Goal: Task Accomplishment & Management: Manage account settings

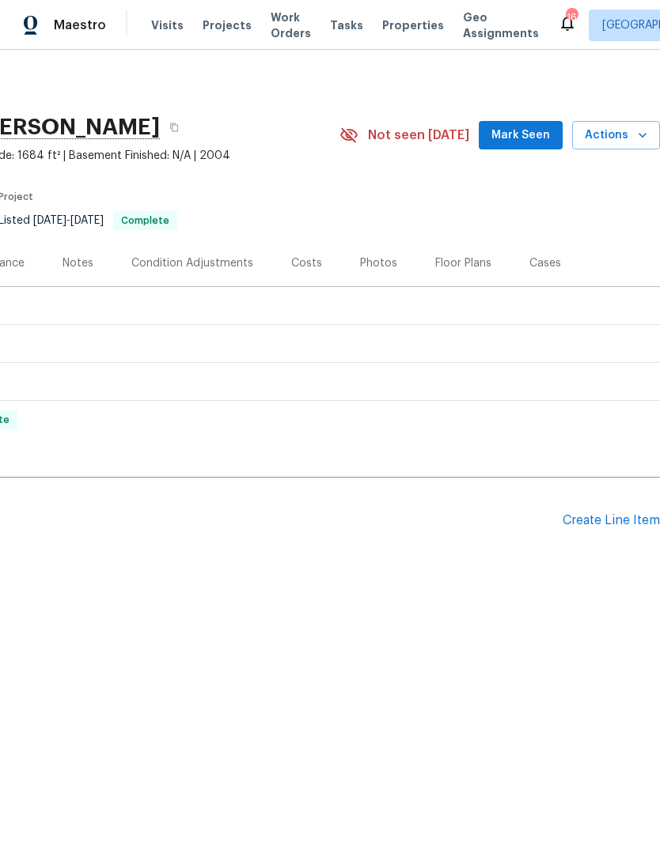
scroll to position [0, 234]
click at [612, 522] on div "Create Line Item" at bounding box center [610, 520] width 97 height 15
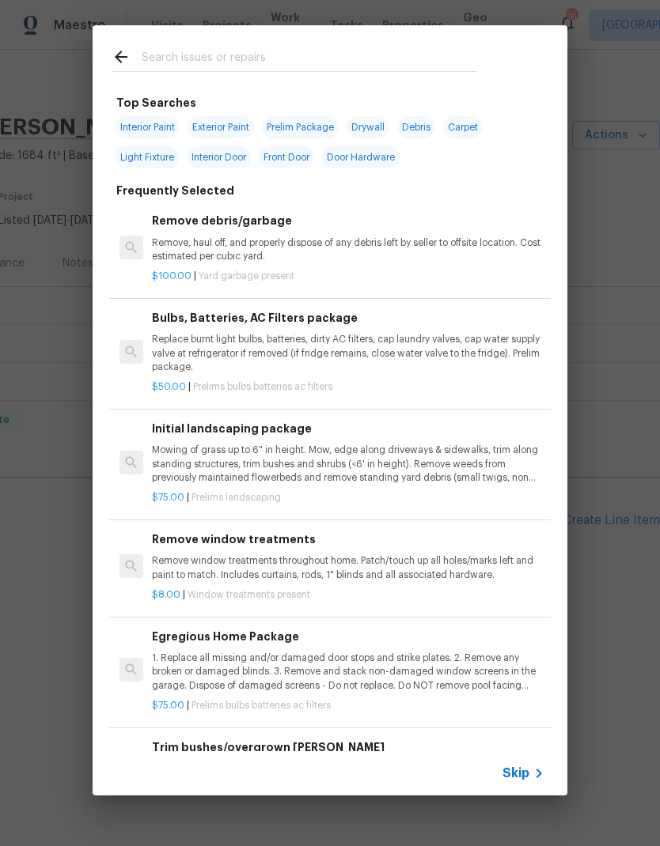
click at [169, 61] on input "text" at bounding box center [309, 59] width 335 height 24
type input "Cabinet"
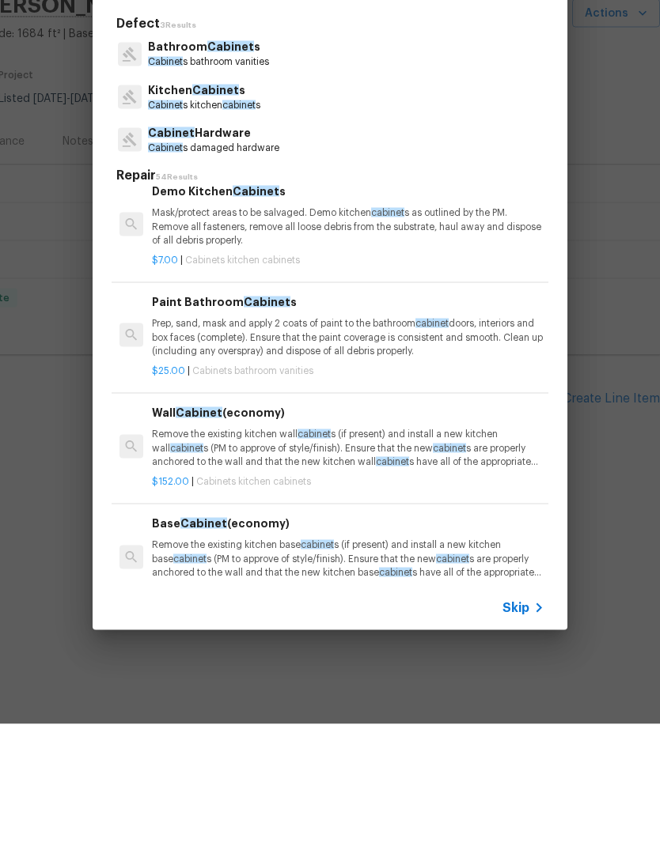
scroll to position [98, 0]
click at [361, 439] on p "Prep, sand, mask and apply 2 coats of paint to the bathroom cabinet doors, inte…" at bounding box center [348, 459] width 392 height 40
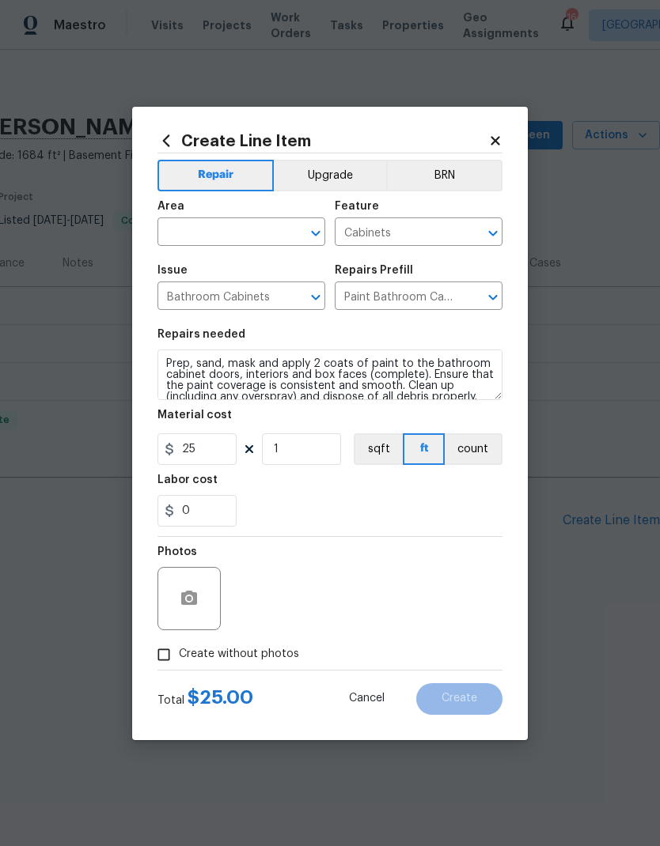
scroll to position [0, 0]
click at [498, 136] on icon at bounding box center [494, 140] width 9 height 9
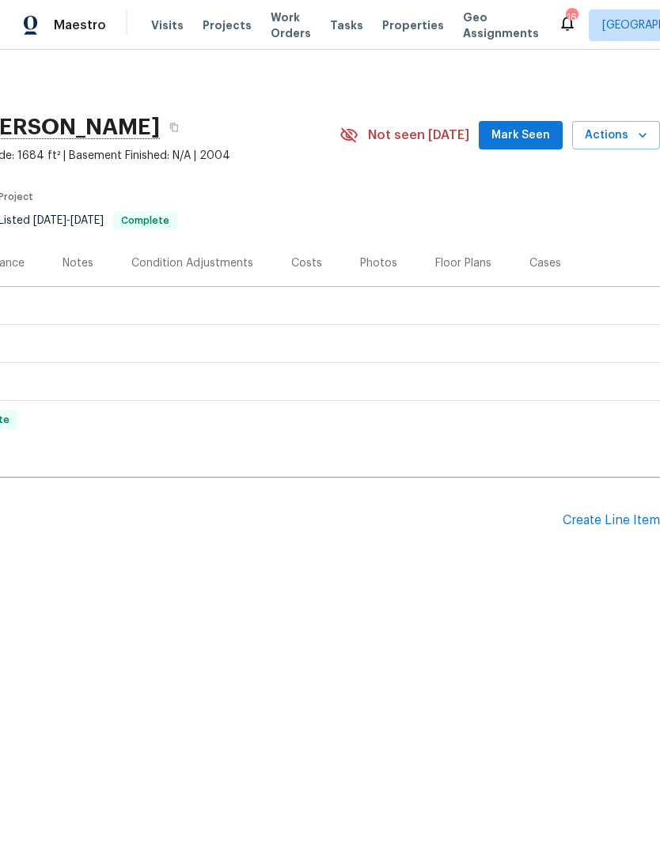
click at [605, 514] on div "Create Line Item" at bounding box center [610, 520] width 97 height 15
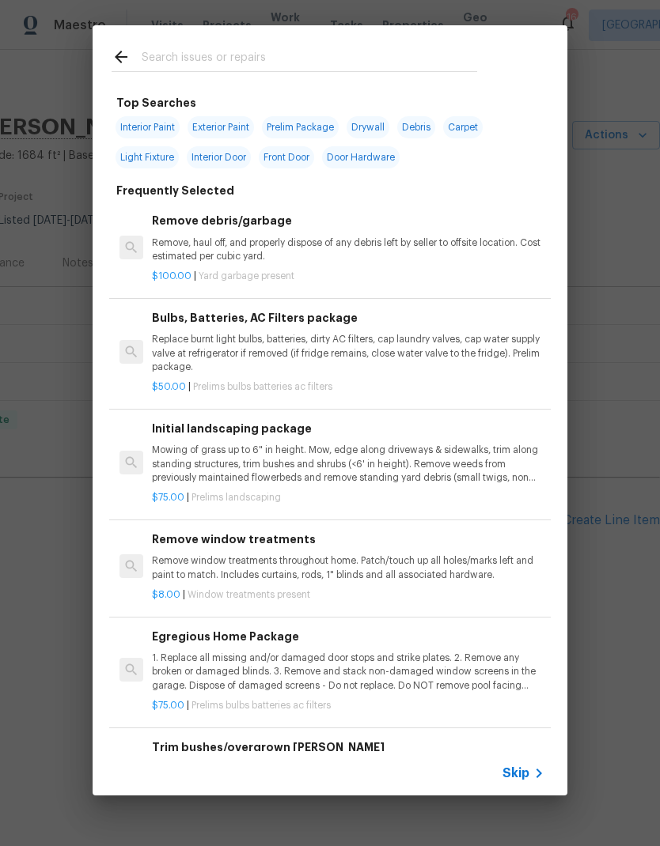
click at [162, 43] on div at bounding box center [294, 56] width 403 height 62
click at [290, 47] on input "text" at bounding box center [309, 59] width 335 height 24
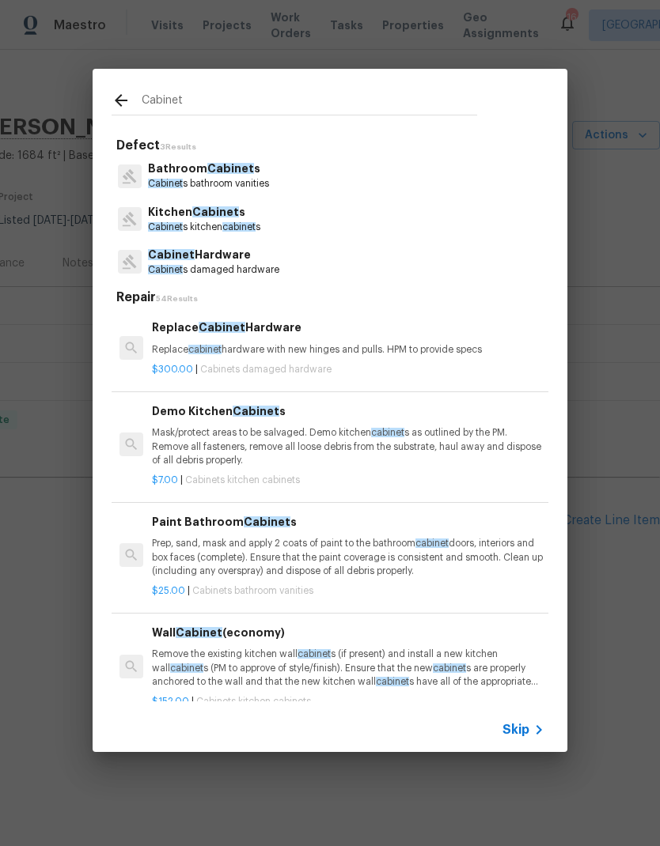
type input "Cabinet"
click at [328, 170] on div "Bathroom Cabinet s Cabinet s bathroom vanities" at bounding box center [330, 175] width 437 height 43
click at [282, 171] on div "Bathroom Cabinet s Cabinet s bathroom vanities" at bounding box center [330, 175] width 437 height 43
click at [243, 179] on p "Cabinet s bathroom vanities" at bounding box center [208, 183] width 121 height 13
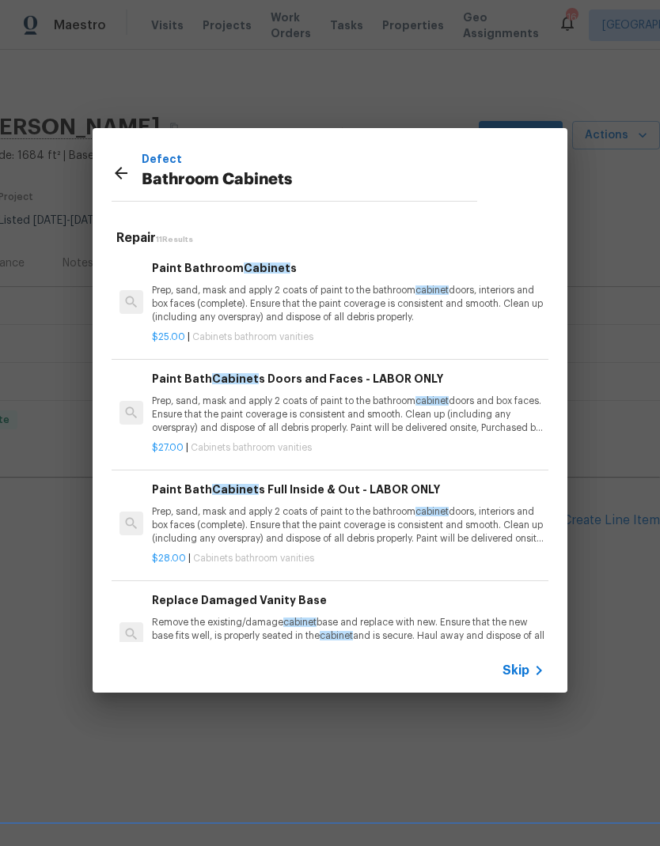
click at [363, 532] on p "Prep, sand, mask and apply 2 coats of paint to the bathroom cabinet doors, inte…" at bounding box center [348, 525] width 392 height 40
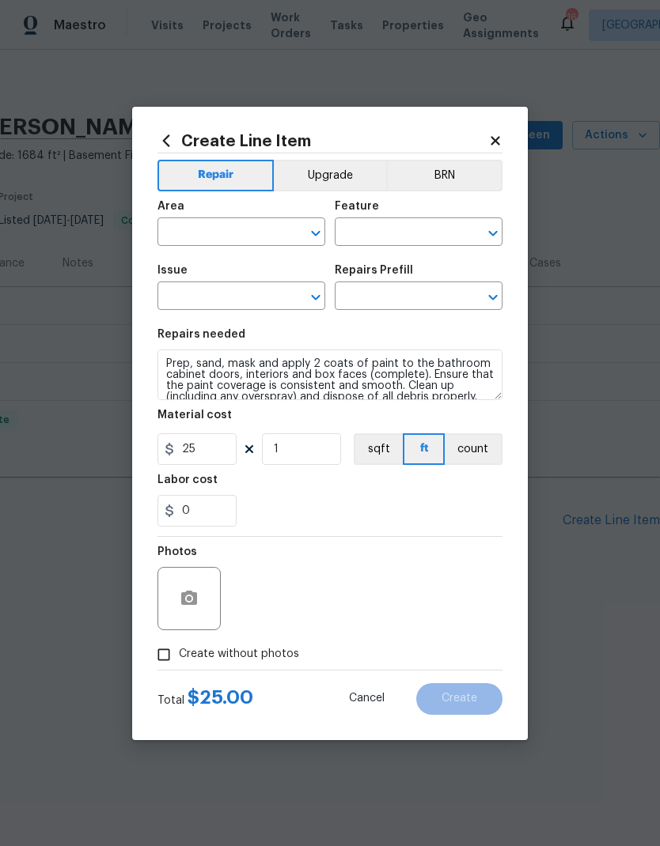
type input "Cabinets"
type input "Bathroom Cabinets"
type input "Paint Bathroom Cabinets $25.00"
type textarea "Prep, sand, mask and apply 2 coats of paint to the bathroom cabinet doors, inte…"
type input "Paint Bath Cabinets Full Inside & Out - LABOR ONLY $28.00"
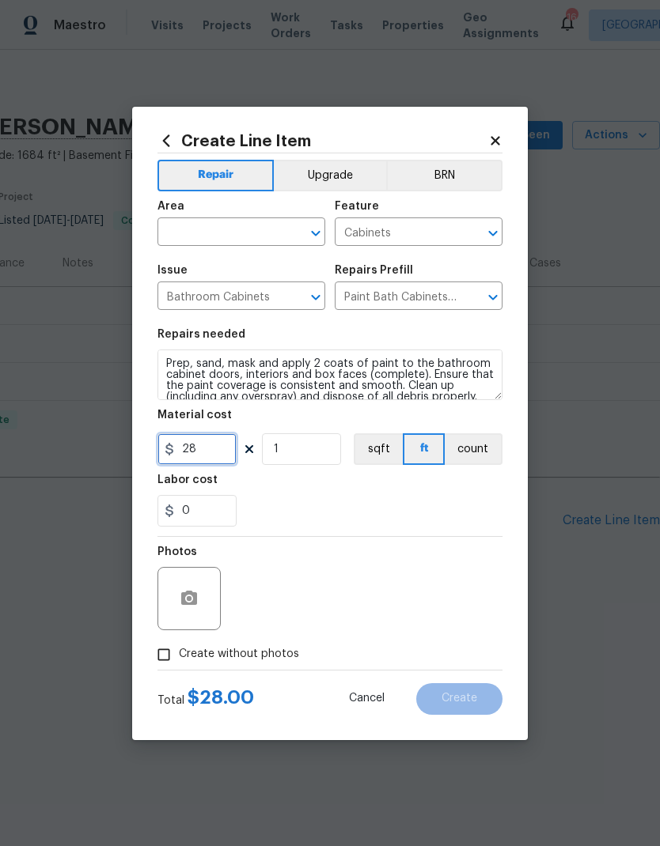
click at [223, 454] on input "28" at bounding box center [196, 450] width 79 height 32
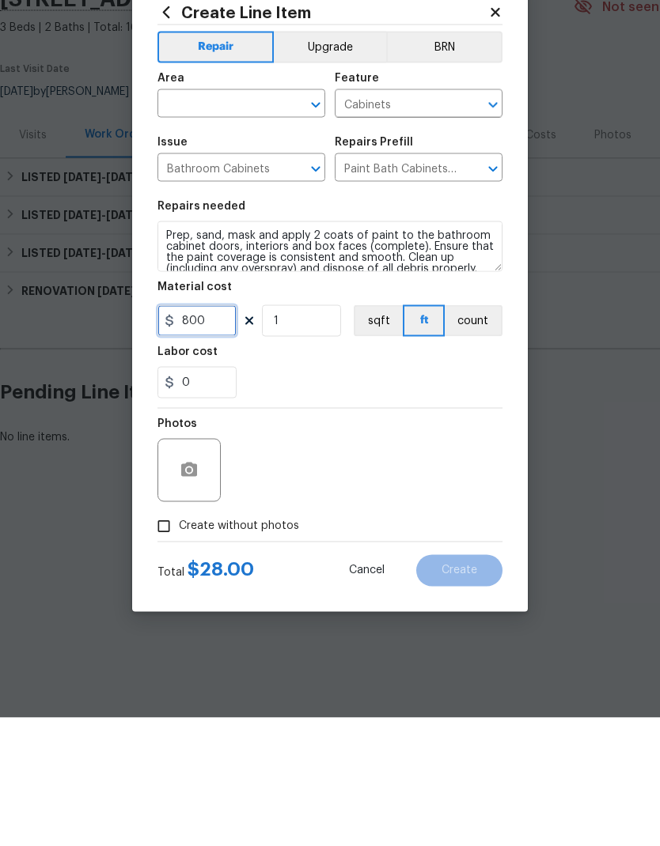
type input "800"
click at [206, 580] on button "button" at bounding box center [189, 599] width 38 height 38
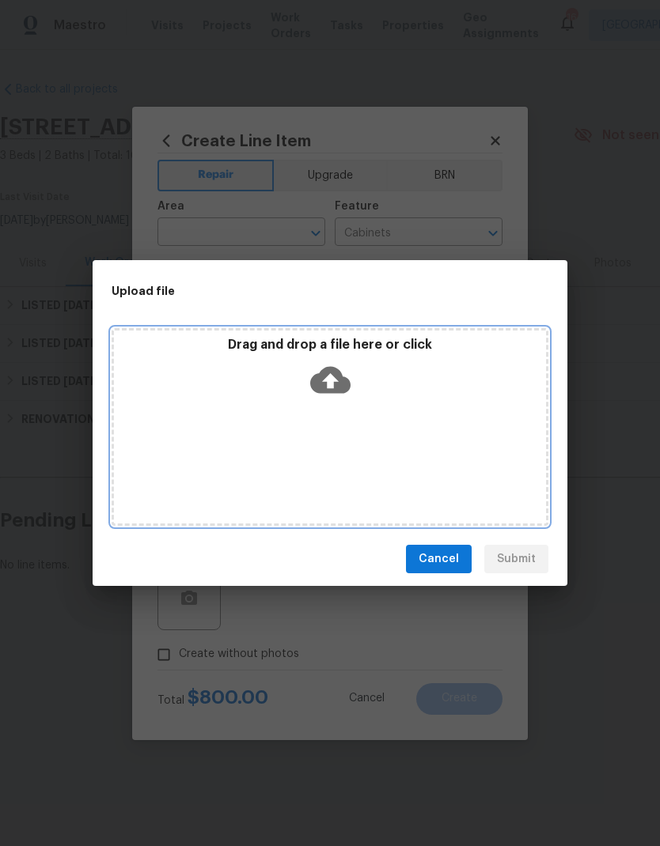
click at [349, 381] on icon at bounding box center [330, 380] width 40 height 27
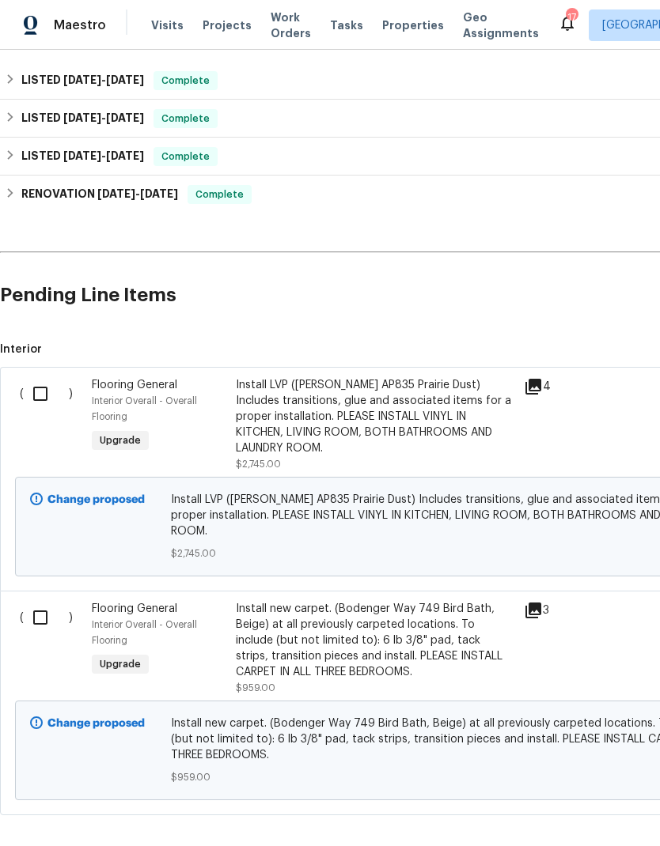
scroll to position [365, 0]
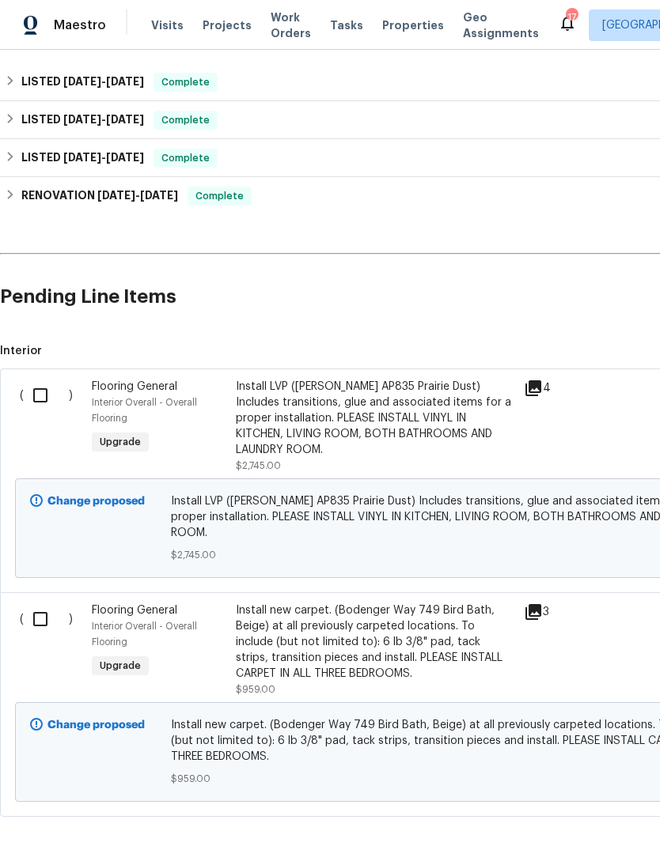
click at [25, 396] on input "checkbox" at bounding box center [46, 395] width 45 height 33
checkbox input "true"
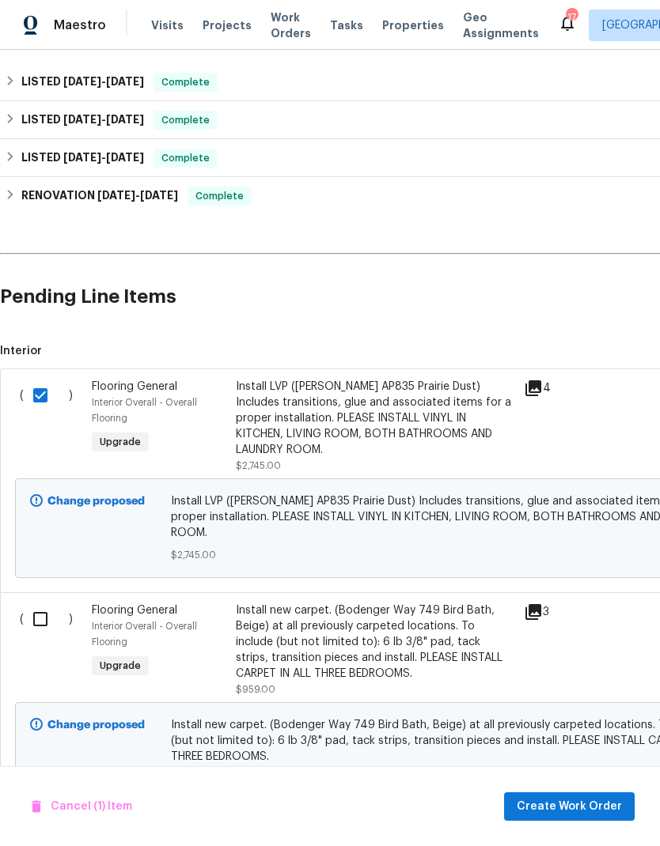
click at [55, 603] on input "checkbox" at bounding box center [46, 619] width 45 height 33
checkbox input "true"
click at [566, 815] on span "Create Work Order" at bounding box center [569, 807] width 105 height 20
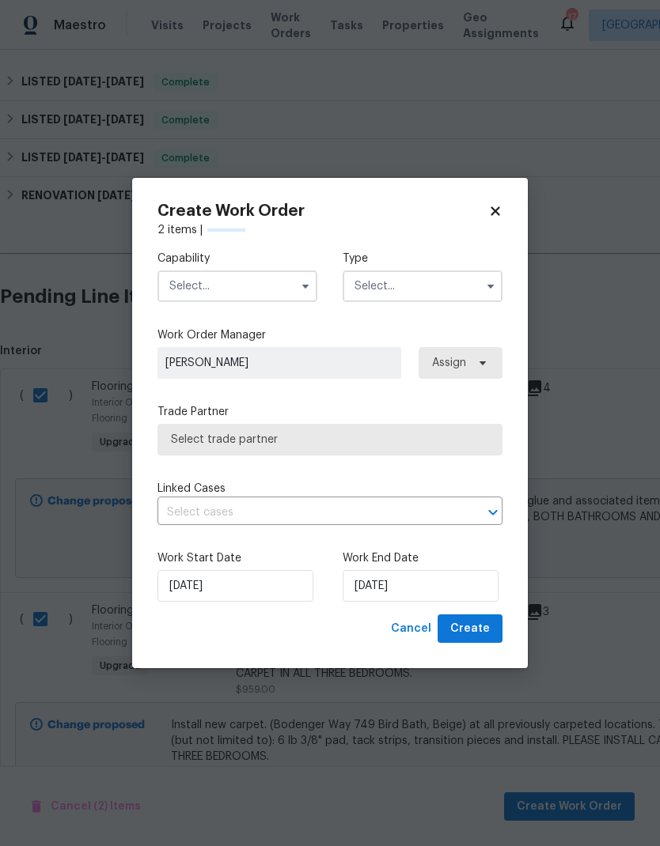
click at [263, 286] on input "text" at bounding box center [237, 287] width 160 height 32
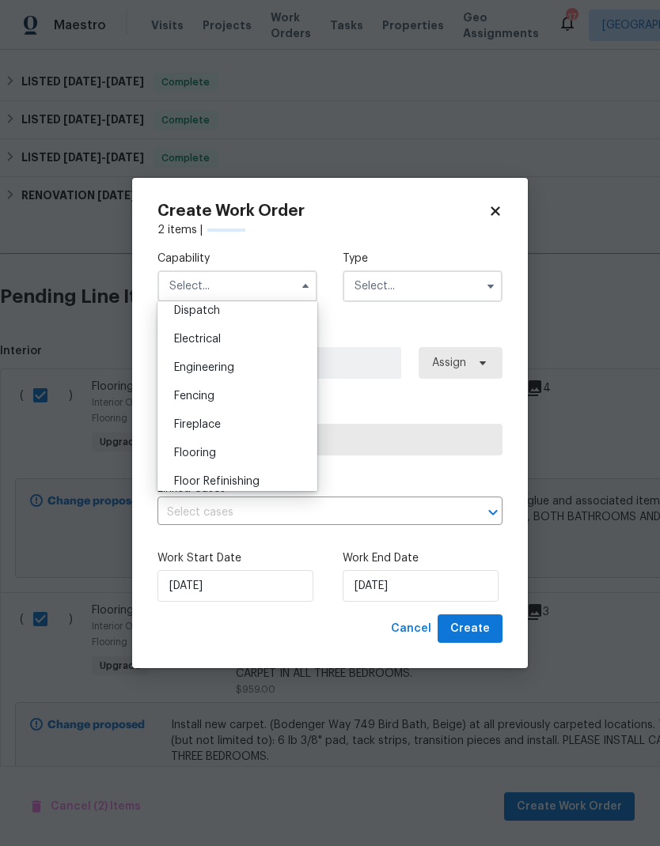
scroll to position [480, 0]
click at [220, 456] on div "Flooring" at bounding box center [237, 453] width 152 height 28
type input "Flooring"
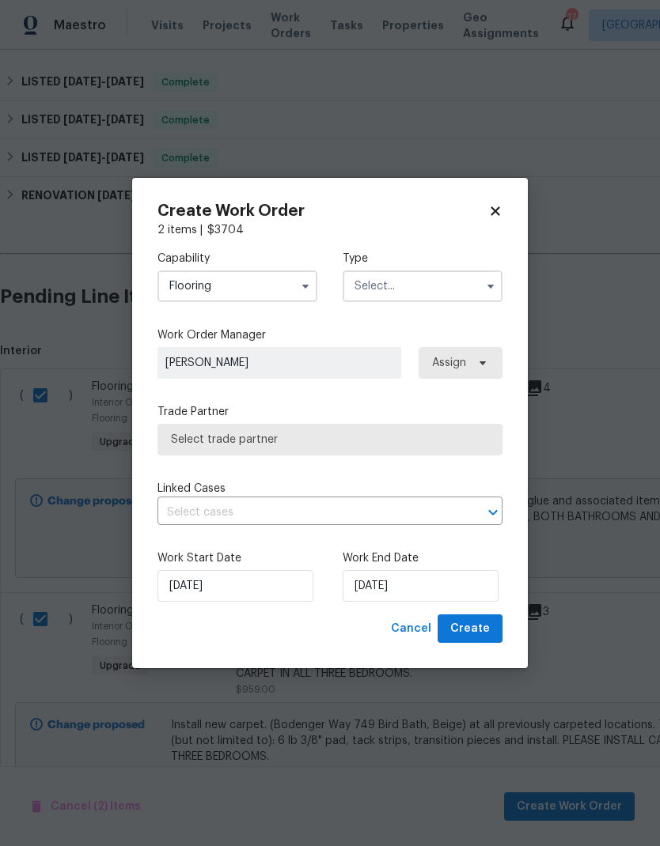
click at [447, 290] on input "text" at bounding box center [423, 287] width 160 height 32
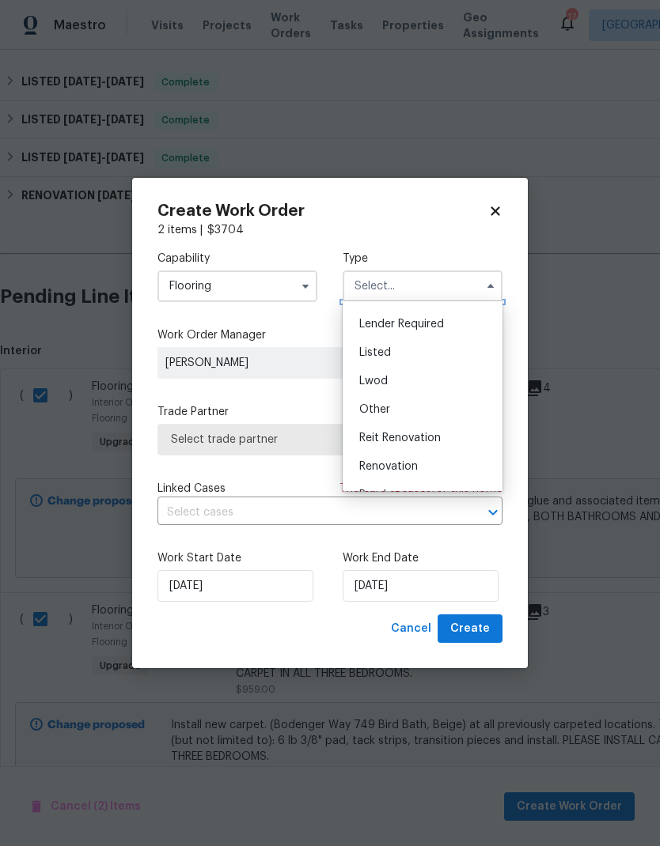
scroll to position [107, 0]
click at [403, 357] on div "Listed" at bounding box center [422, 355] width 152 height 28
type input "Listed"
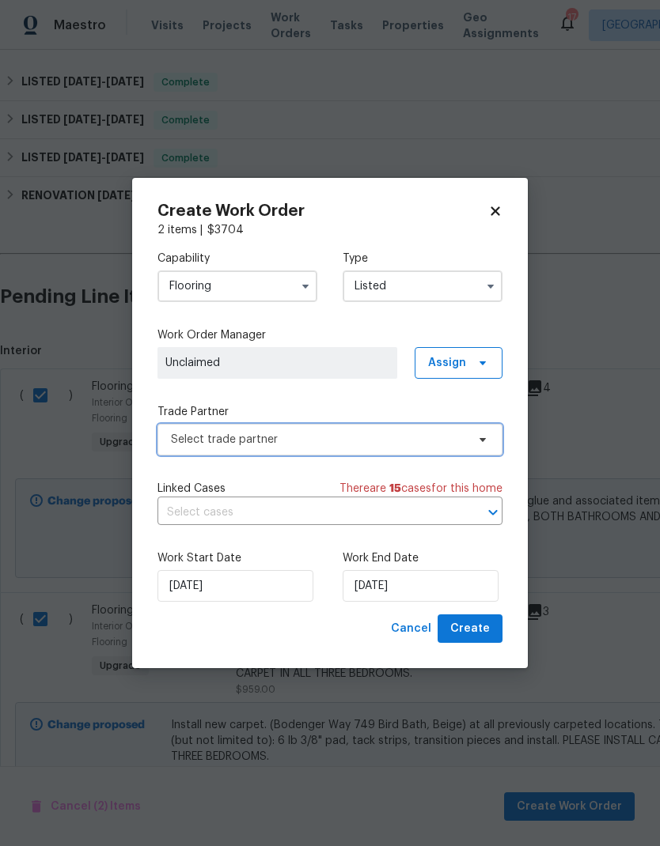
click at [310, 435] on span "Select trade partner" at bounding box center [318, 440] width 295 height 16
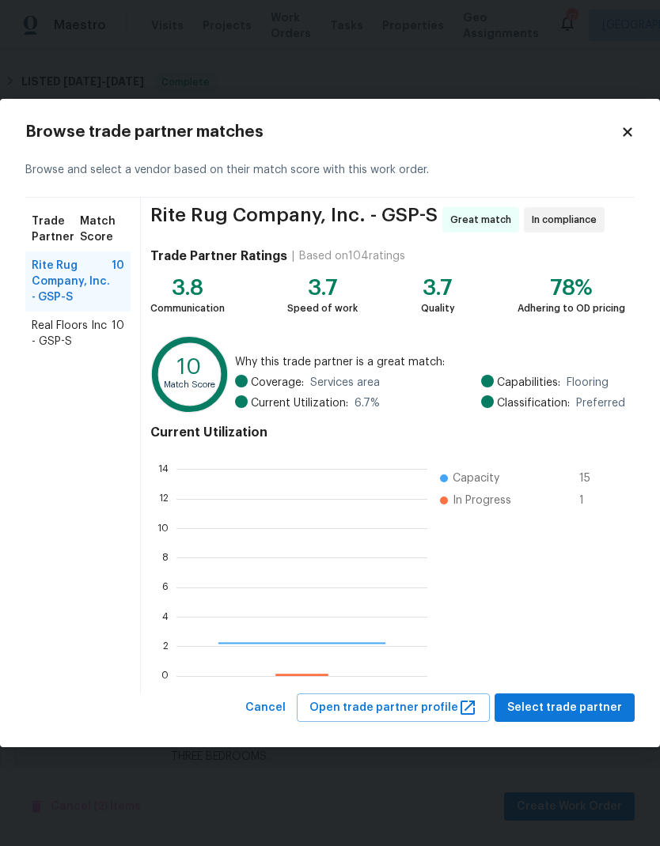
scroll to position [222, 251]
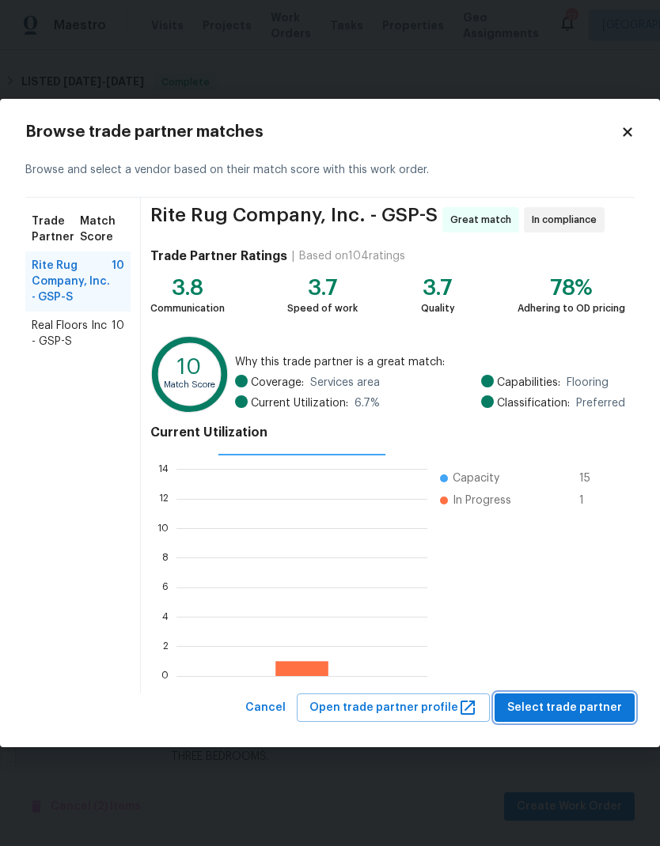
click at [571, 706] on span "Select trade partner" at bounding box center [564, 709] width 115 height 20
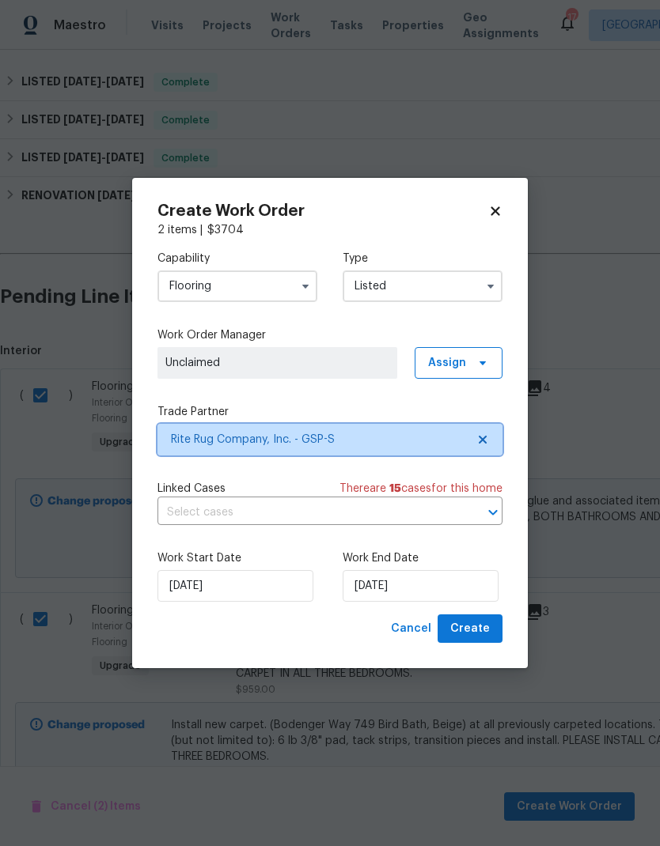
click at [485, 509] on icon "Open" at bounding box center [492, 512] width 19 height 19
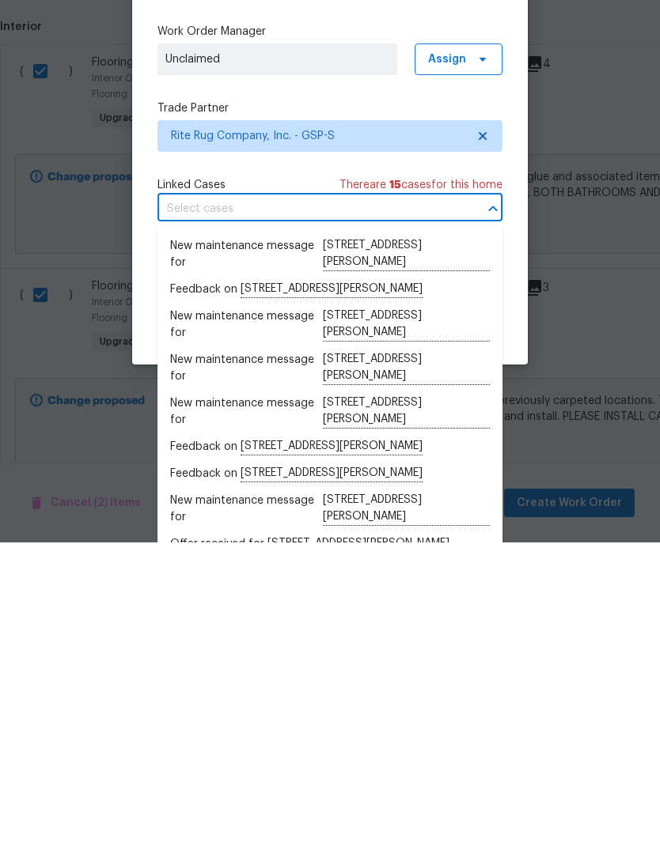
scroll to position [0, 0]
click at [365, 238] on div "Capability Flooring Type Listed Work Order Manager Unclaimed Assign Trade Partn…" at bounding box center [329, 426] width 345 height 377
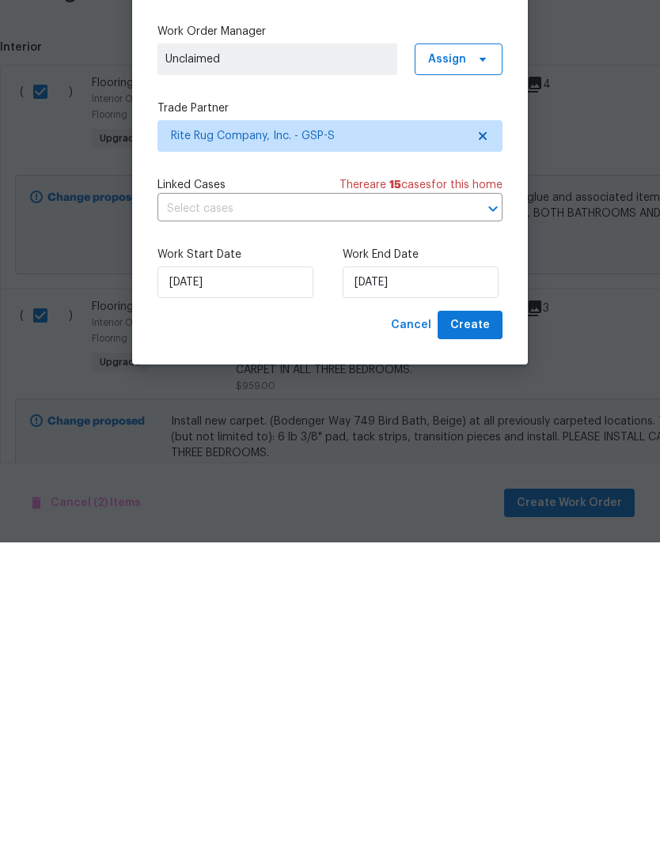
scroll to position [63, 0]
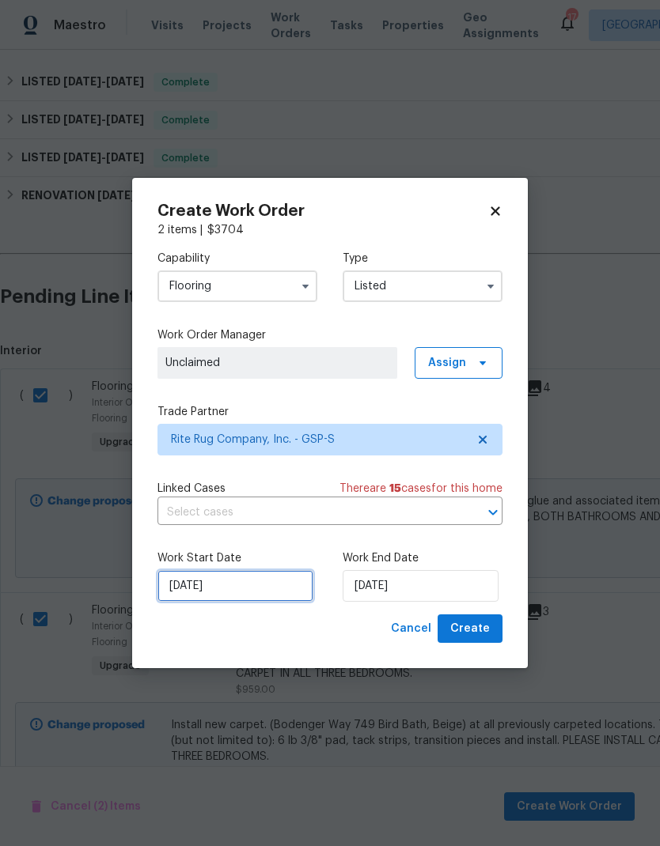
click at [248, 585] on input "[DATE]" at bounding box center [235, 586] width 156 height 32
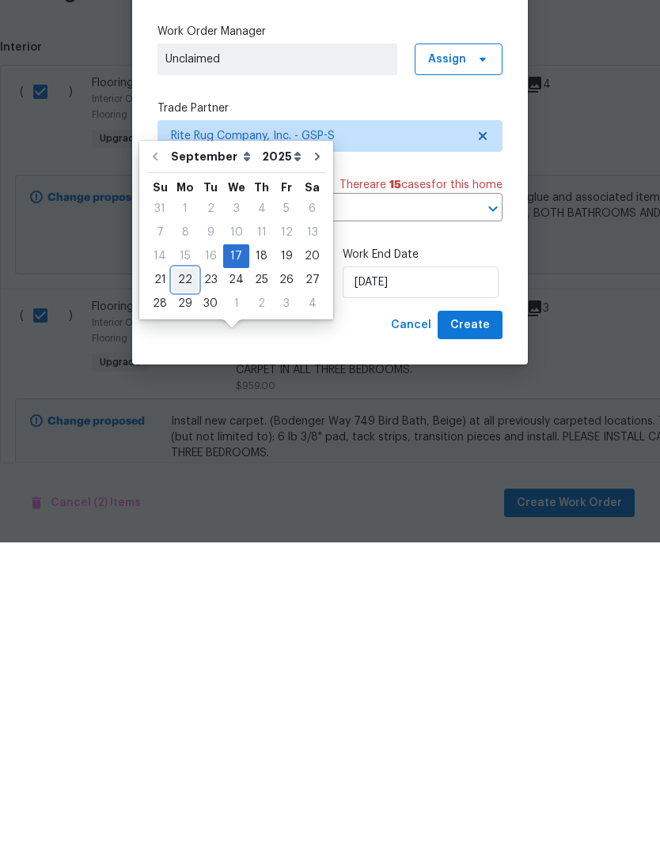
click at [184, 573] on div "22" at bounding box center [184, 584] width 25 height 22
type input "[DATE]"
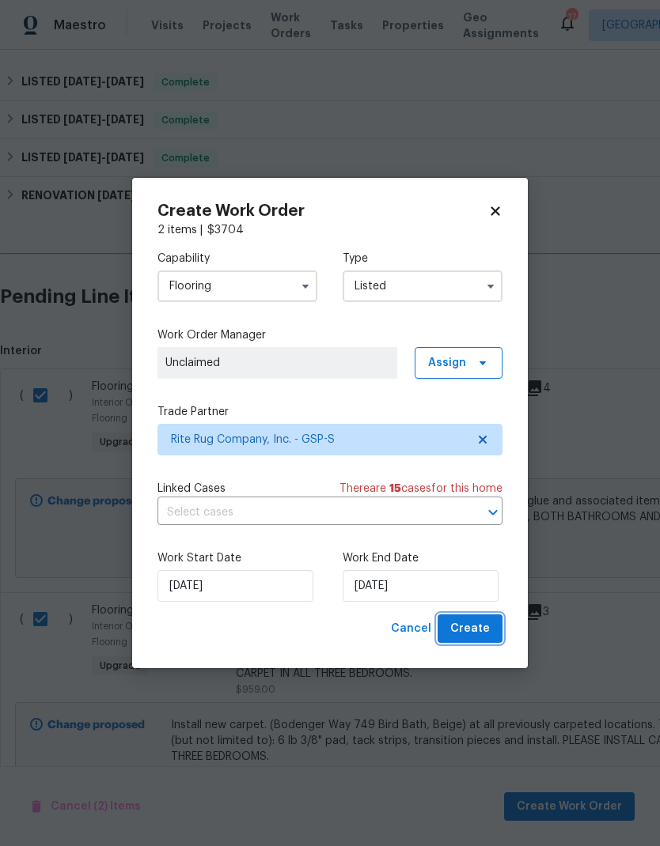
click at [471, 627] on span "Create" at bounding box center [470, 629] width 40 height 20
checkbox input "false"
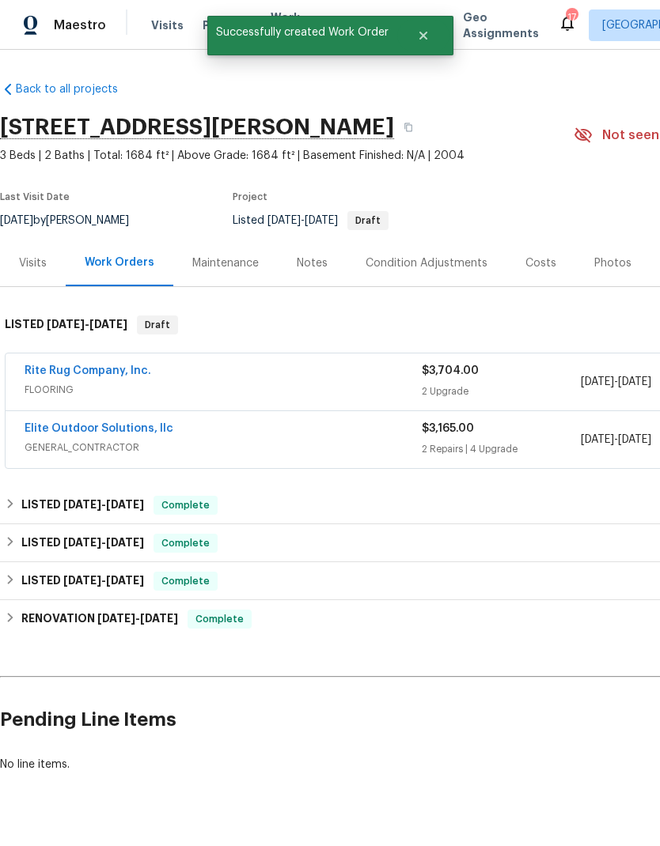
scroll to position [0, 0]
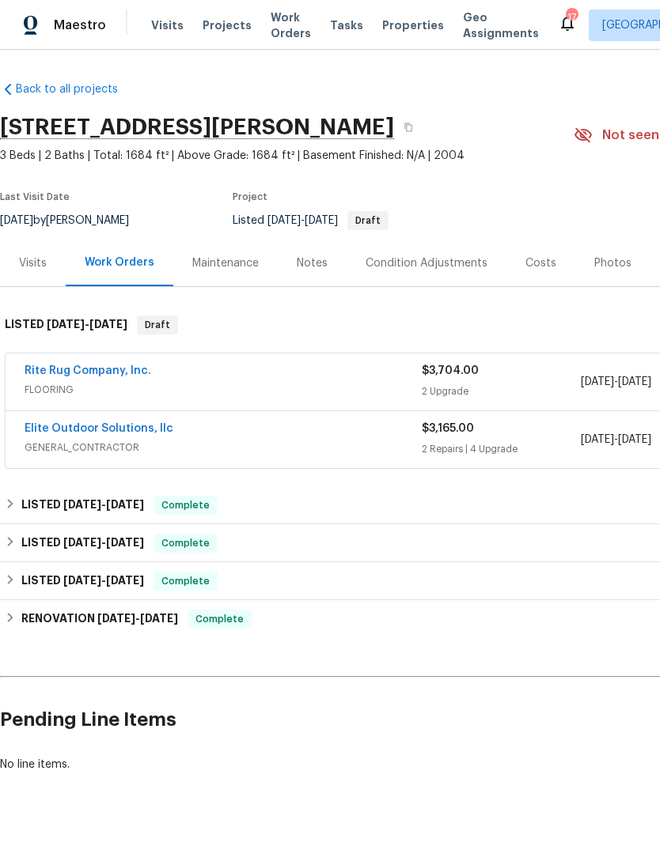
click at [100, 368] on link "Rite Rug Company, Inc." at bounding box center [88, 370] width 127 height 11
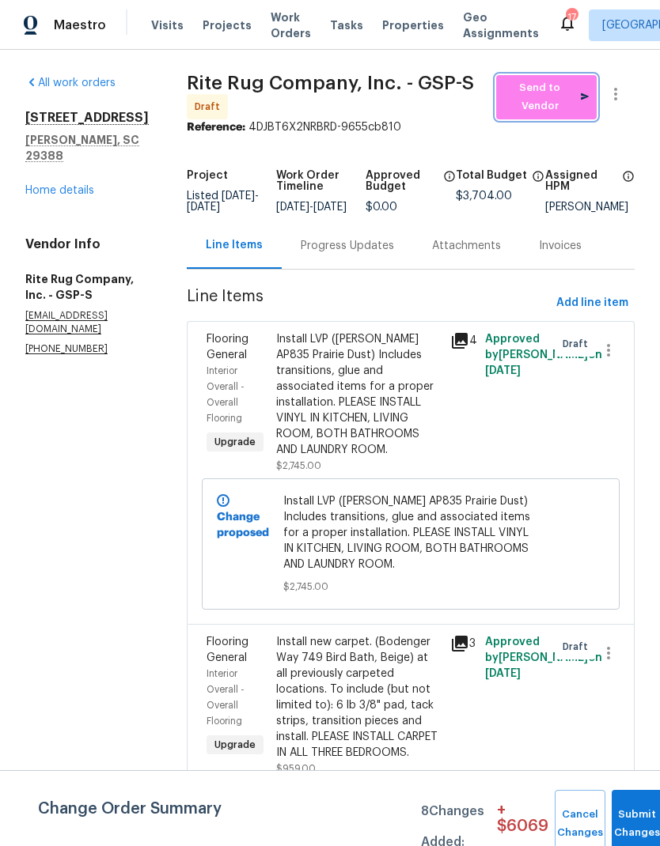
click at [563, 100] on span "Send to Vendor" at bounding box center [546, 97] width 85 height 36
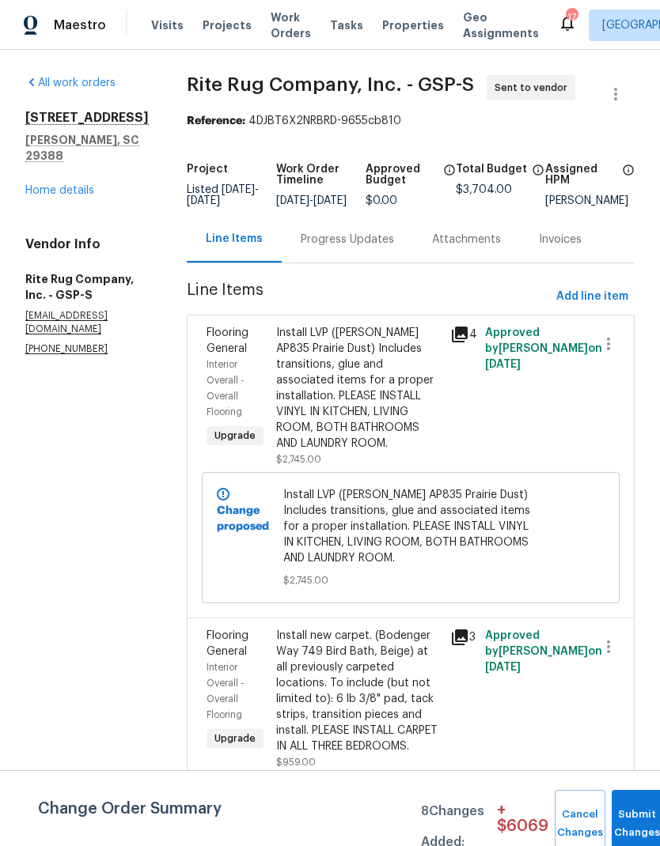
click at [384, 263] on div "Progress Updates" at bounding box center [347, 239] width 131 height 47
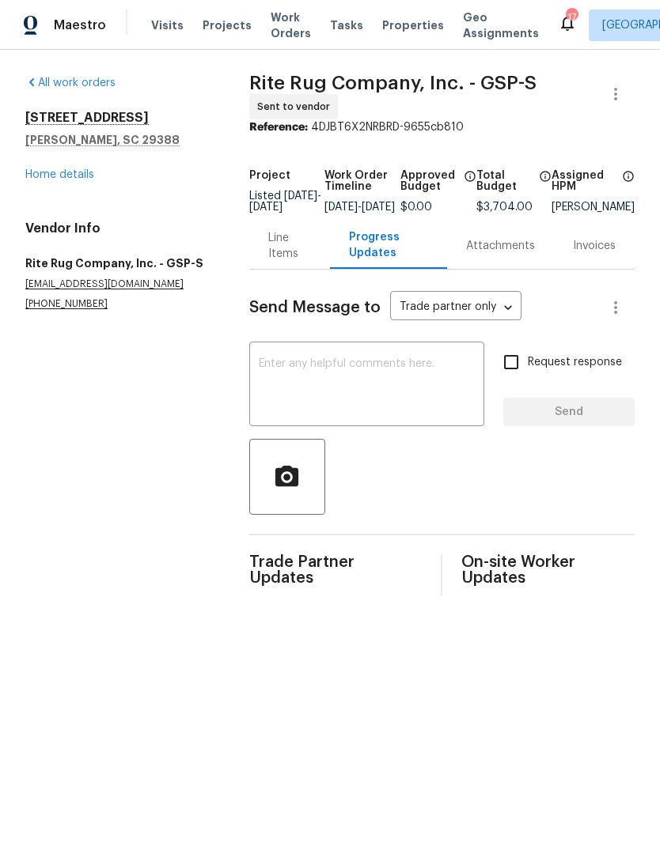
click at [321, 381] on textarea at bounding box center [367, 385] width 216 height 55
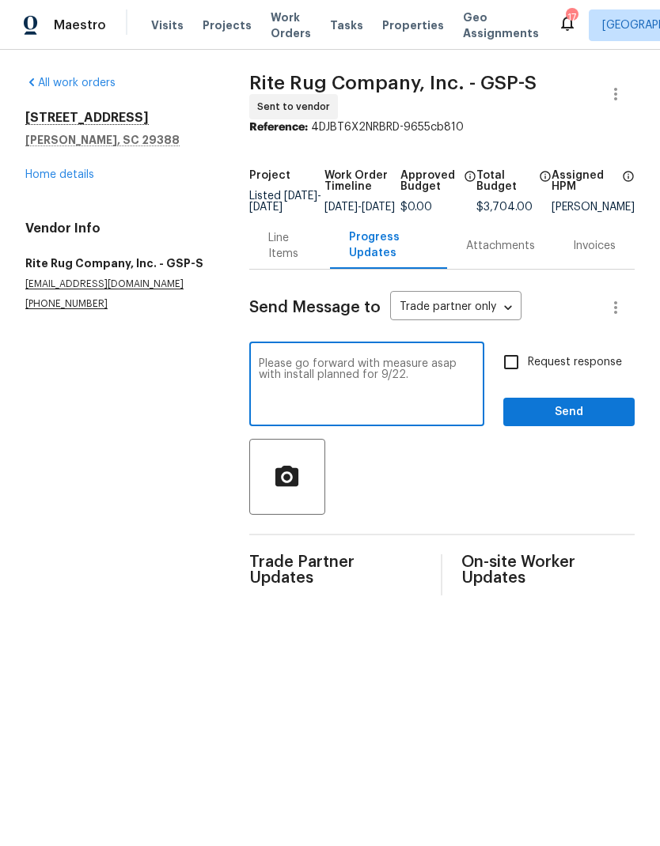
type textarea "Please go forward with measure asap with install planned for 9/22."
click at [586, 412] on button "Send" at bounding box center [568, 412] width 131 height 29
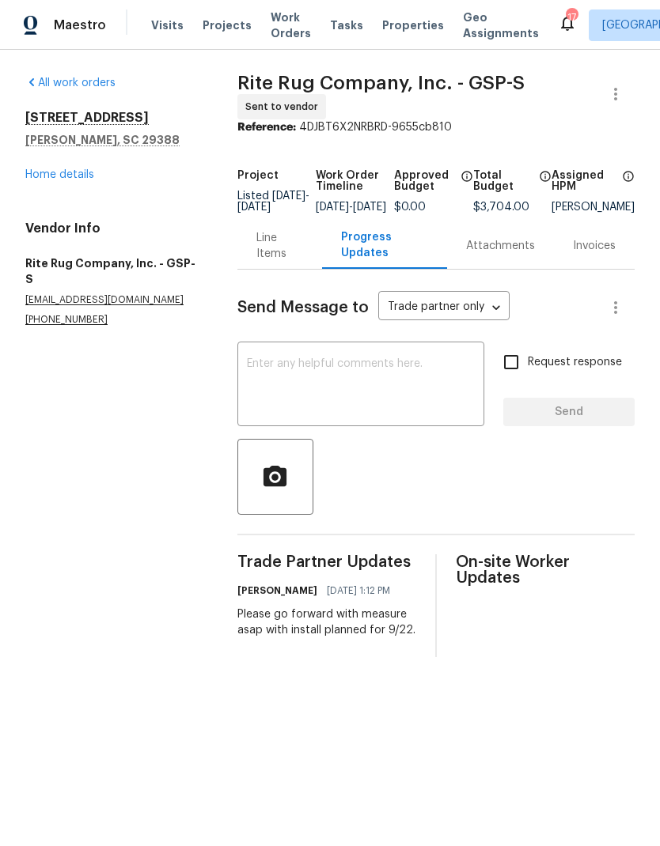
click at [54, 178] on link "Home details" at bounding box center [59, 174] width 69 height 11
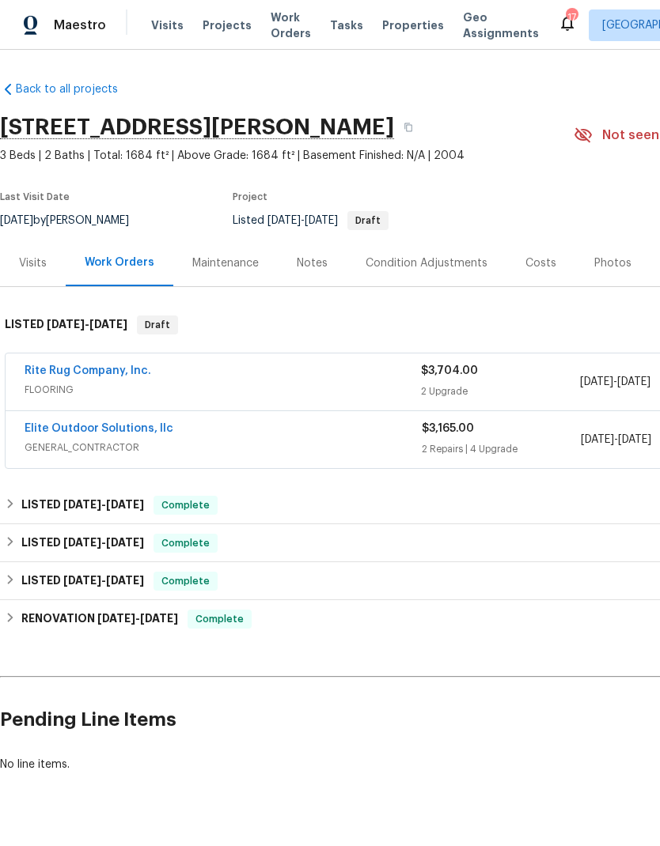
click at [77, 428] on link "Elite Outdoor Solutions, llc" at bounding box center [99, 428] width 149 height 11
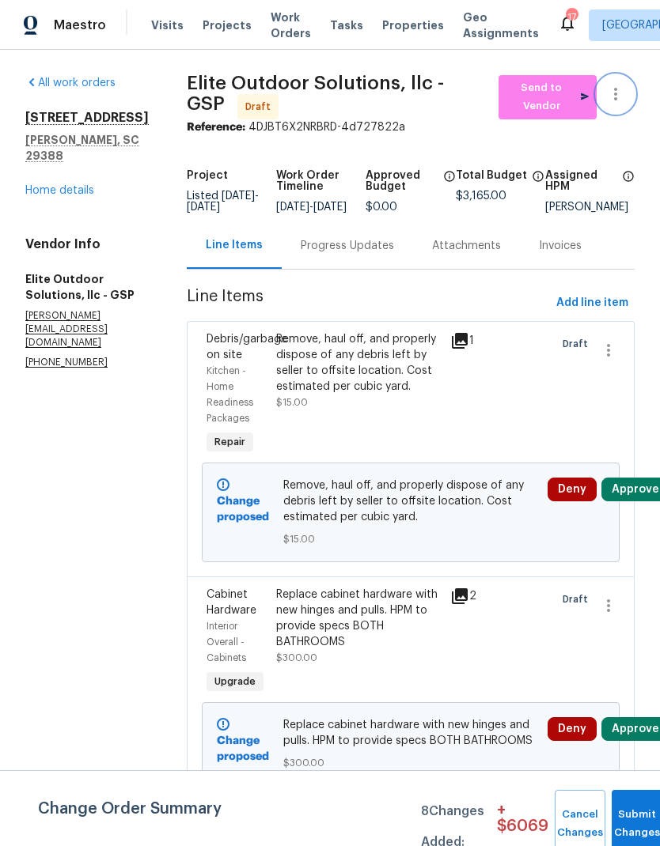
click at [607, 100] on icon "button" at bounding box center [615, 94] width 19 height 19
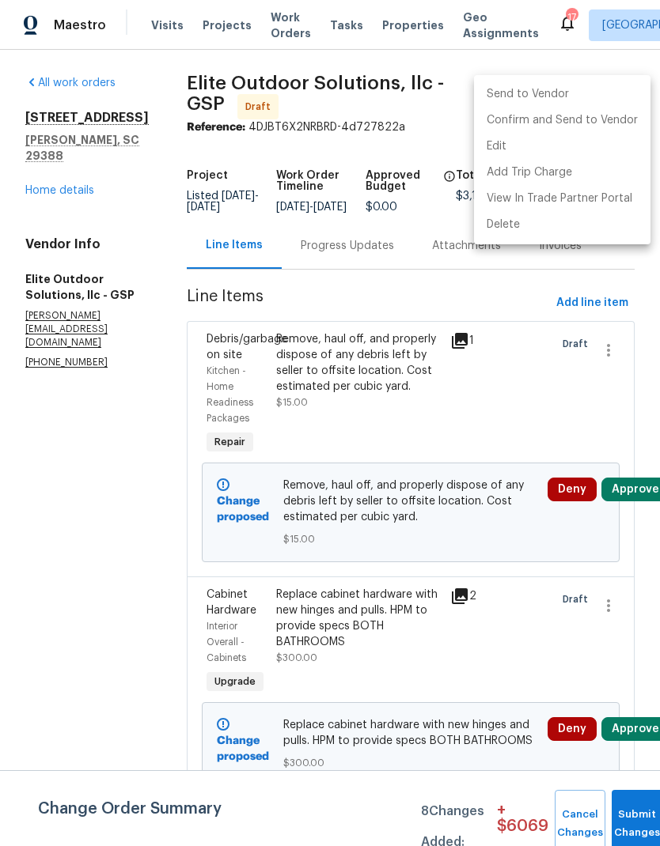
click at [536, 96] on li "Send to Vendor" at bounding box center [562, 94] width 176 height 26
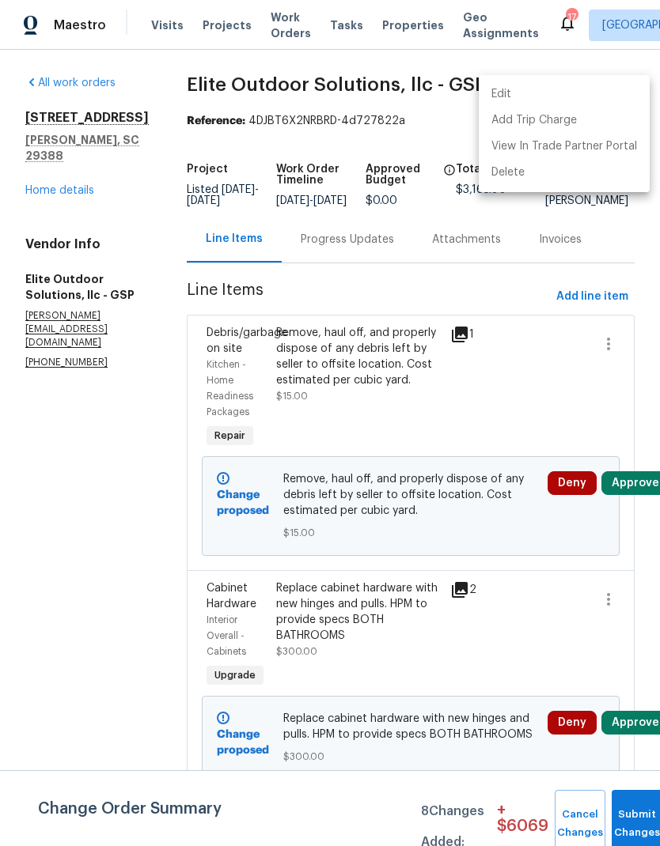
click at [572, 232] on div at bounding box center [330, 423] width 660 height 846
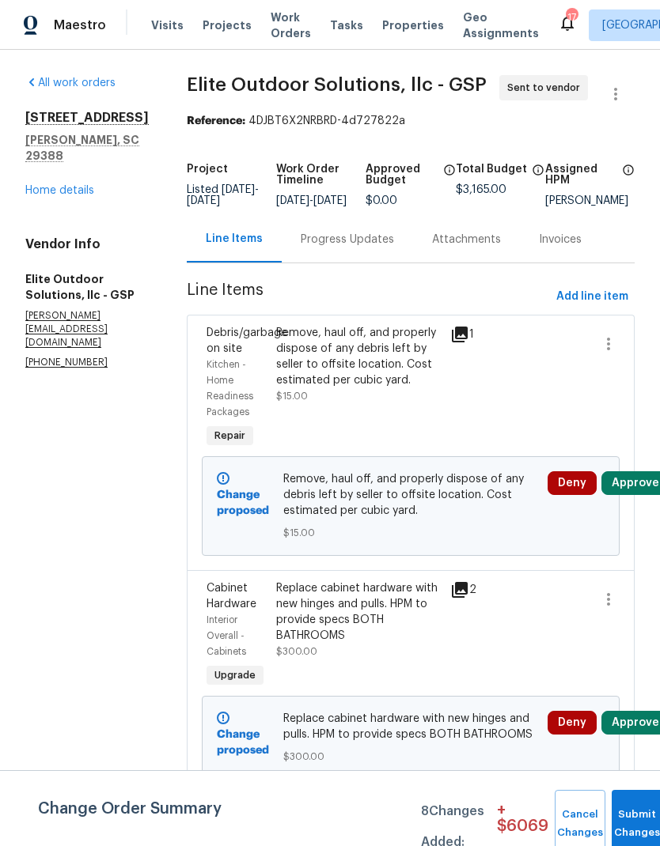
click at [299, 240] on div "Progress Updates" at bounding box center [347, 239] width 131 height 47
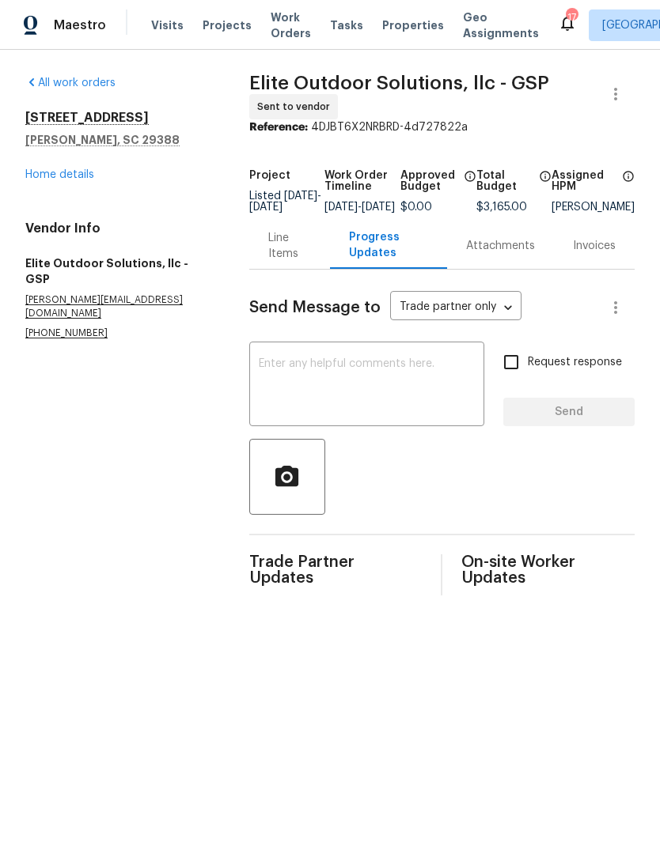
click at [317, 384] on textarea at bounding box center [367, 385] width 216 height 55
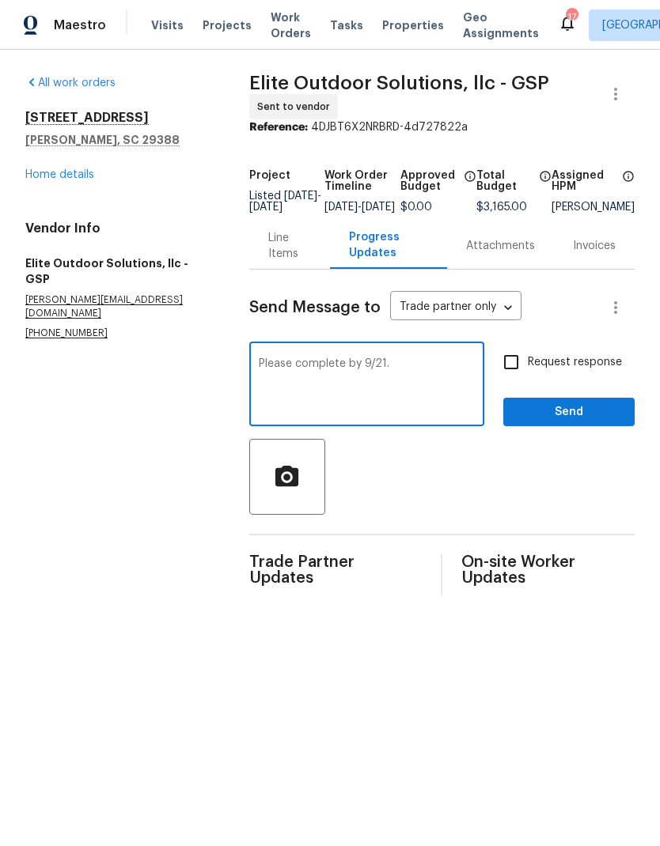
type textarea "Please complete by 9/21."
click at [561, 422] on span "Send" at bounding box center [569, 413] width 106 height 20
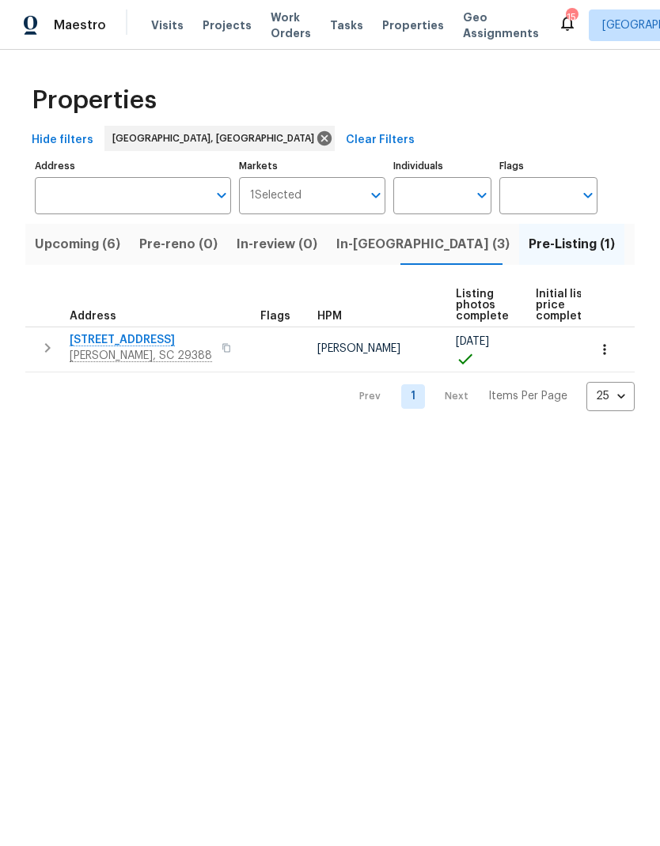
click at [370, 261] on button "In-reno (3)" at bounding box center [423, 244] width 192 height 41
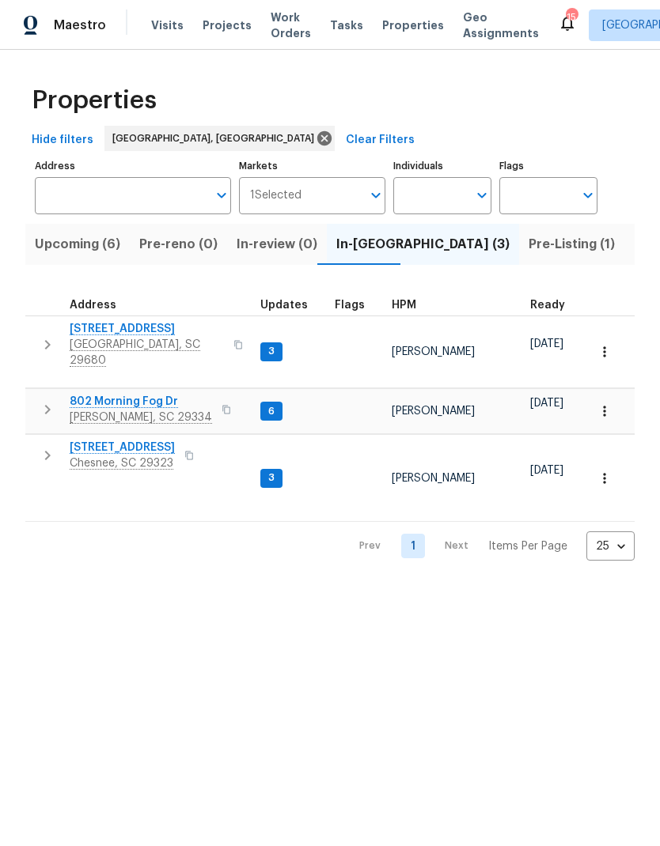
click at [284, 244] on span "In-review (0)" at bounding box center [277, 244] width 81 height 22
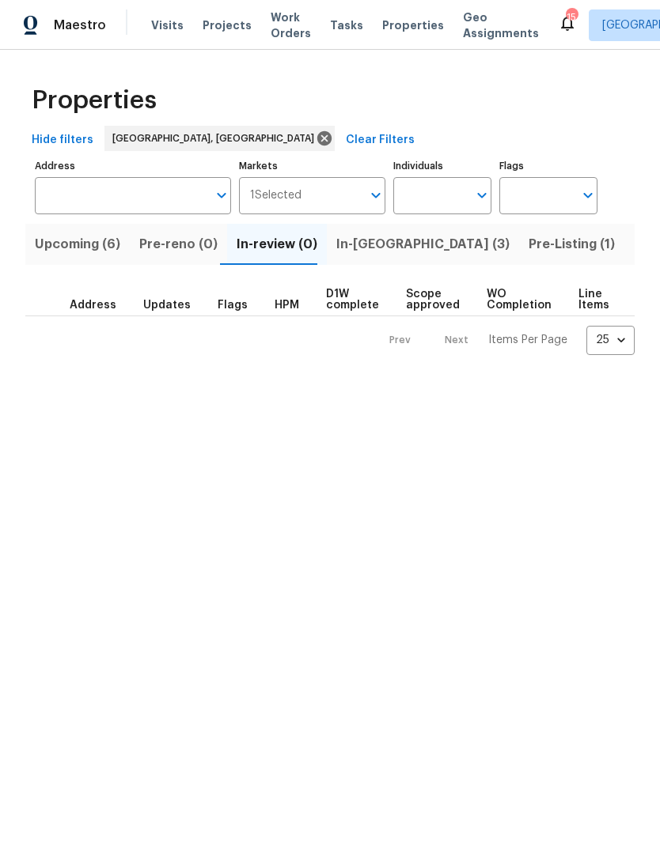
click at [72, 231] on button "Upcoming (6)" at bounding box center [77, 244] width 104 height 41
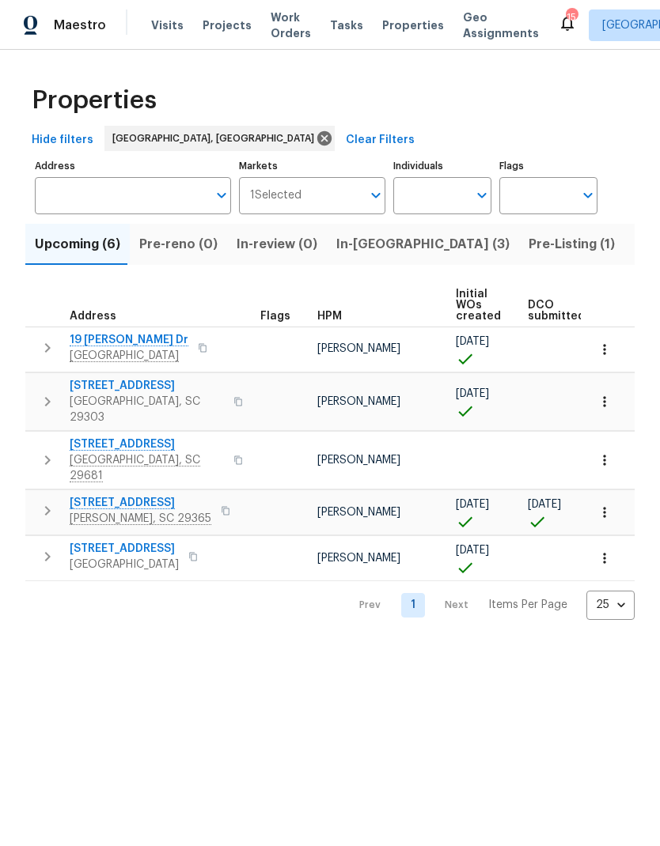
click at [365, 245] on span "In-reno (3)" at bounding box center [422, 244] width 173 height 22
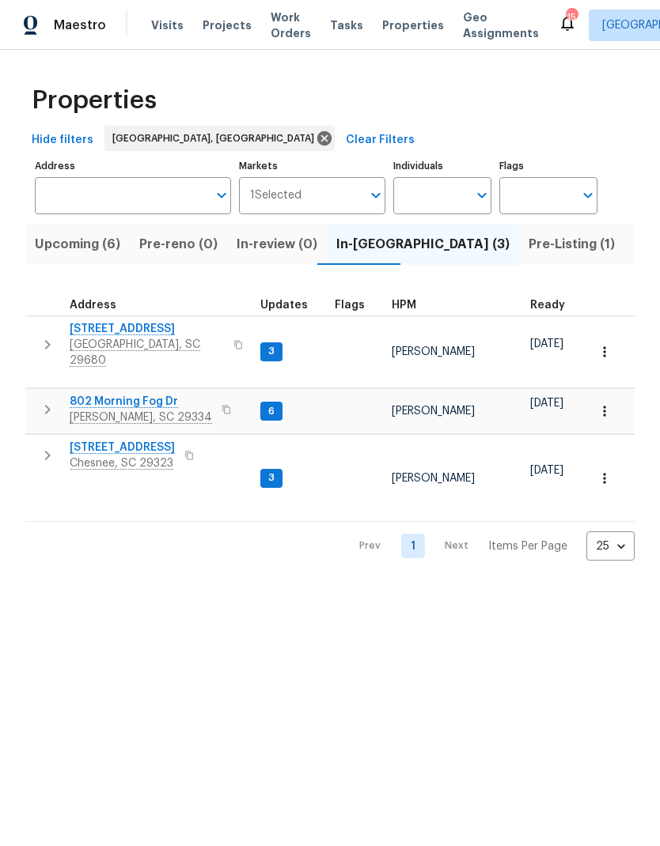
click at [119, 327] on span "126 Blue Springs Way" at bounding box center [147, 329] width 154 height 16
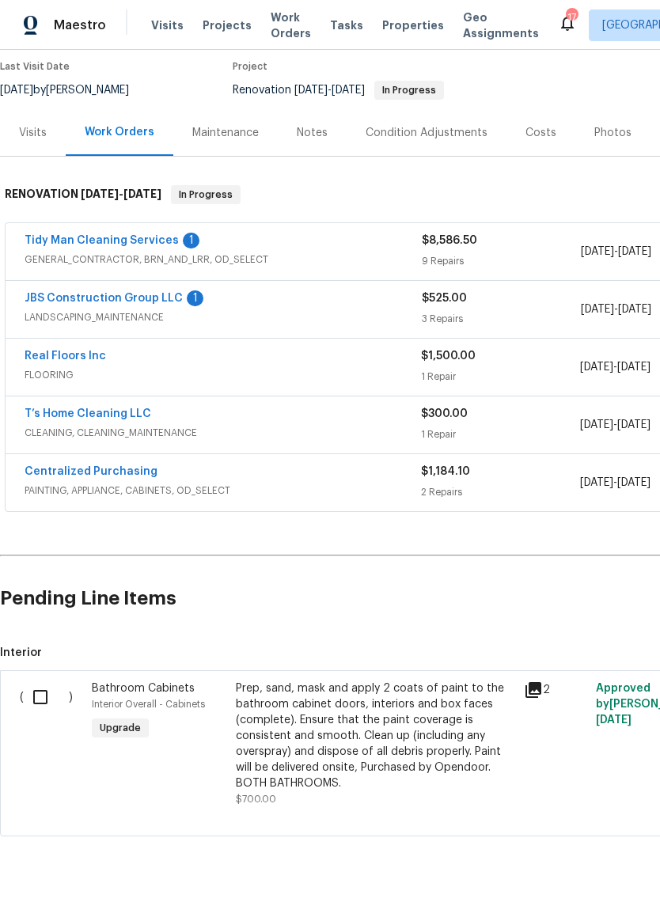
scroll to position [130, 0]
click at [53, 696] on input "checkbox" at bounding box center [46, 697] width 45 height 33
checkbox input "true"
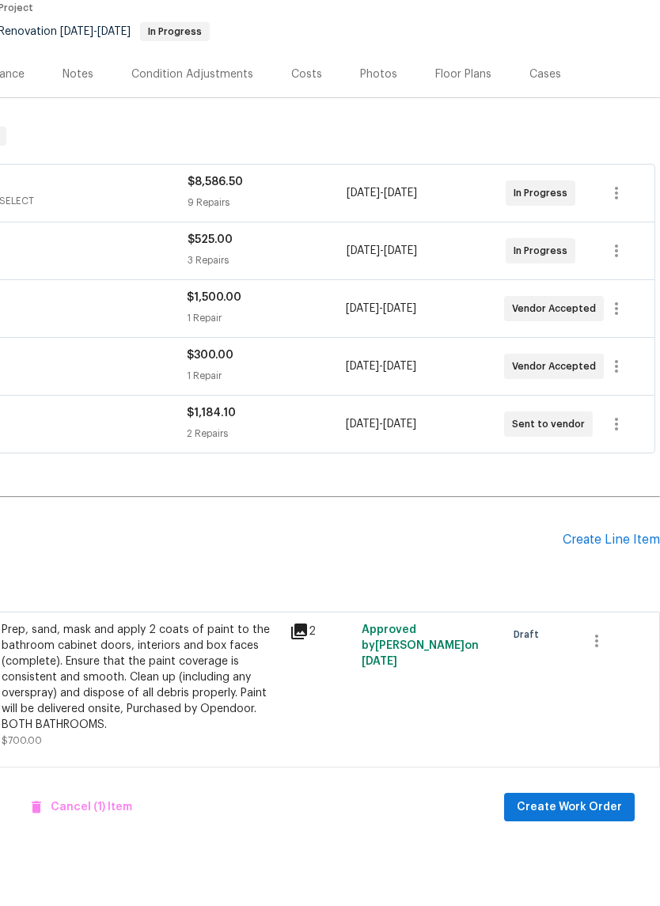
scroll to position [39, 0]
click at [598, 857] on span "Create Work Order" at bounding box center [569, 867] width 105 height 20
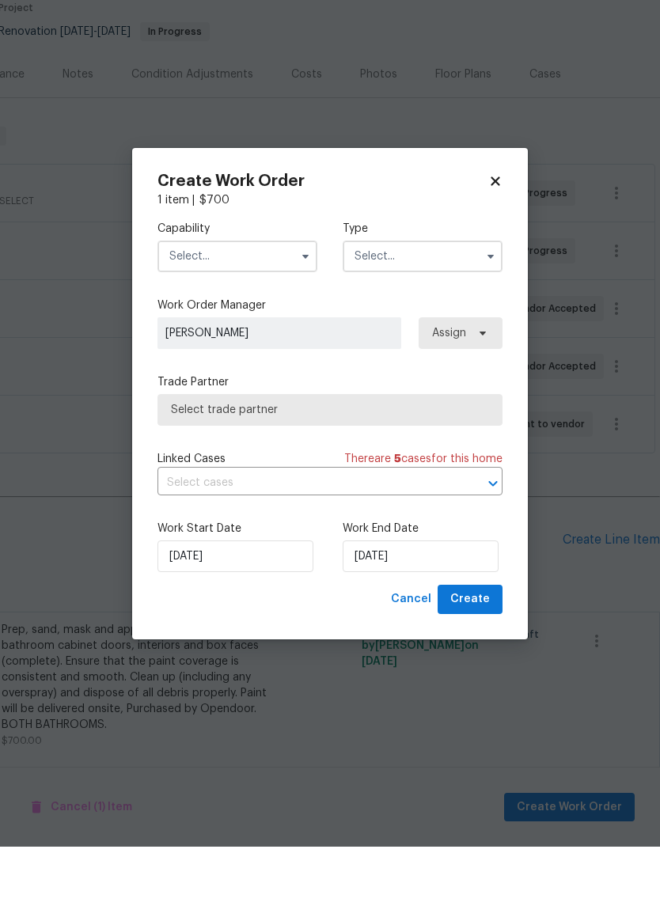
click at [199, 300] on input "text" at bounding box center [237, 316] width 160 height 32
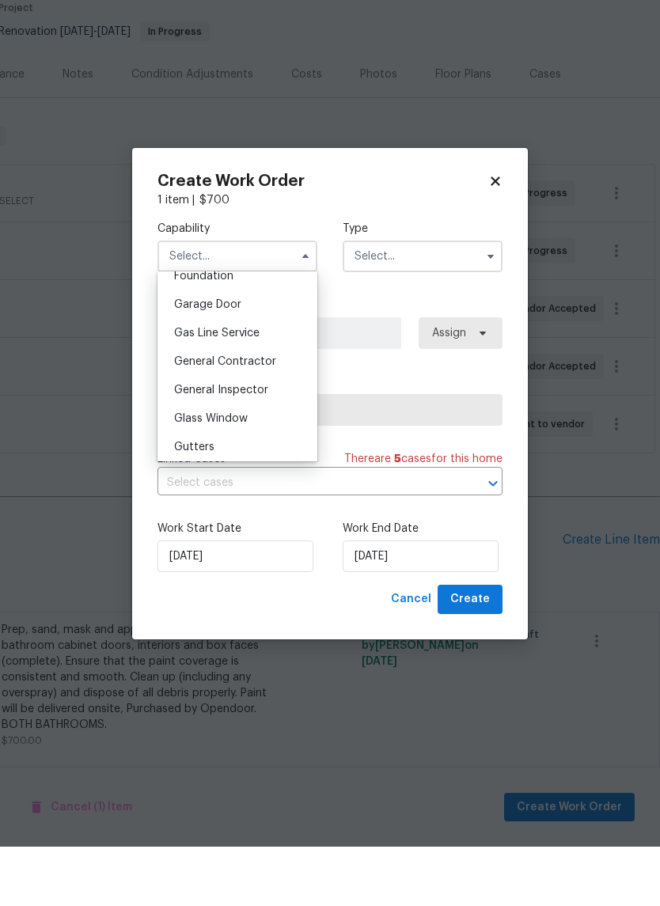
scroll to position [676, 0]
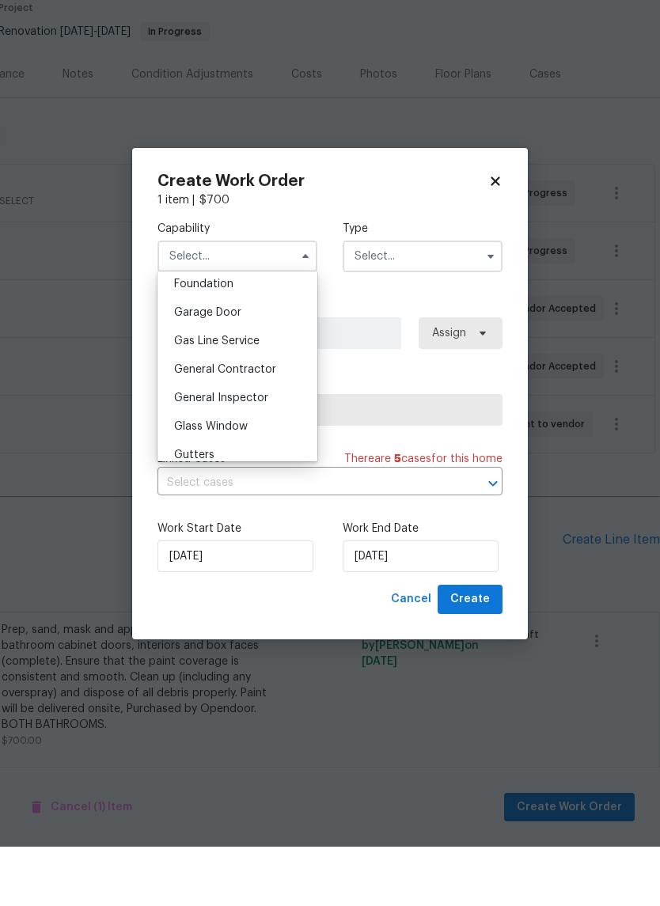
click at [259, 423] on span "General Contractor" at bounding box center [225, 428] width 102 height 11
type input "General Contractor"
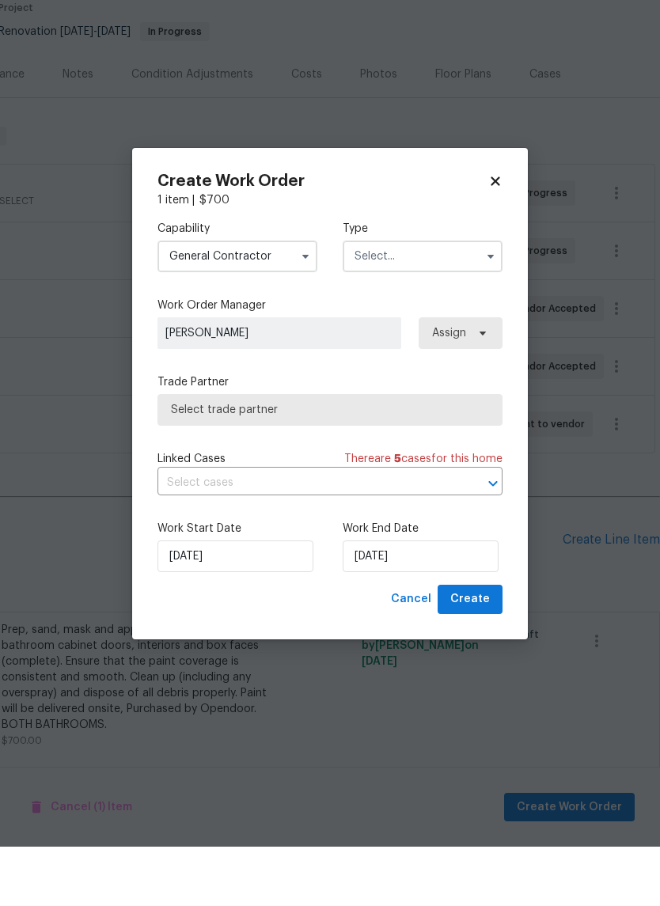
click at [437, 300] on input "text" at bounding box center [423, 316] width 160 height 32
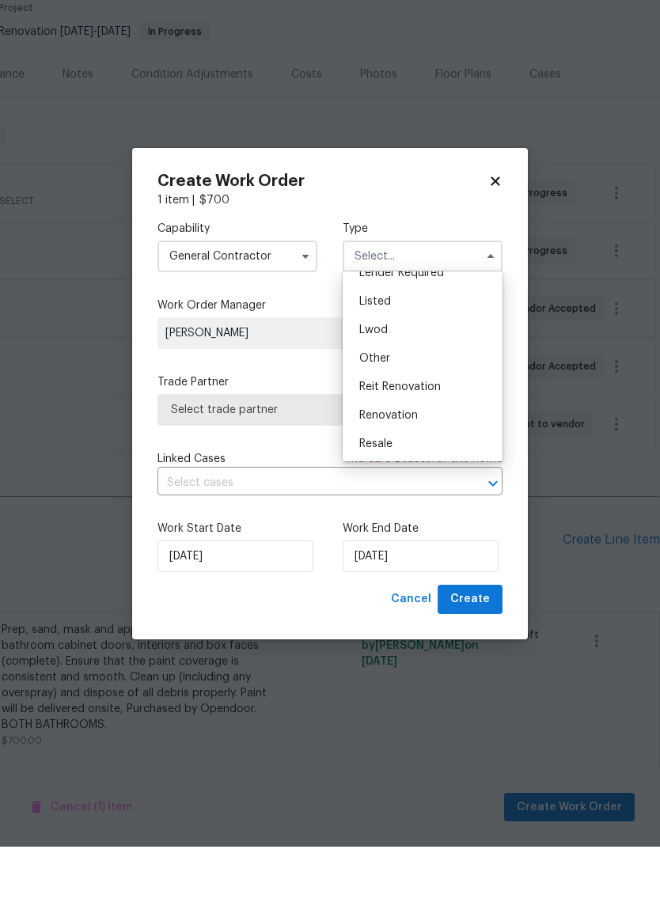
scroll to position [133, 0]
click at [416, 458] on div "Renovation" at bounding box center [422, 472] width 152 height 28
type input "Renovation"
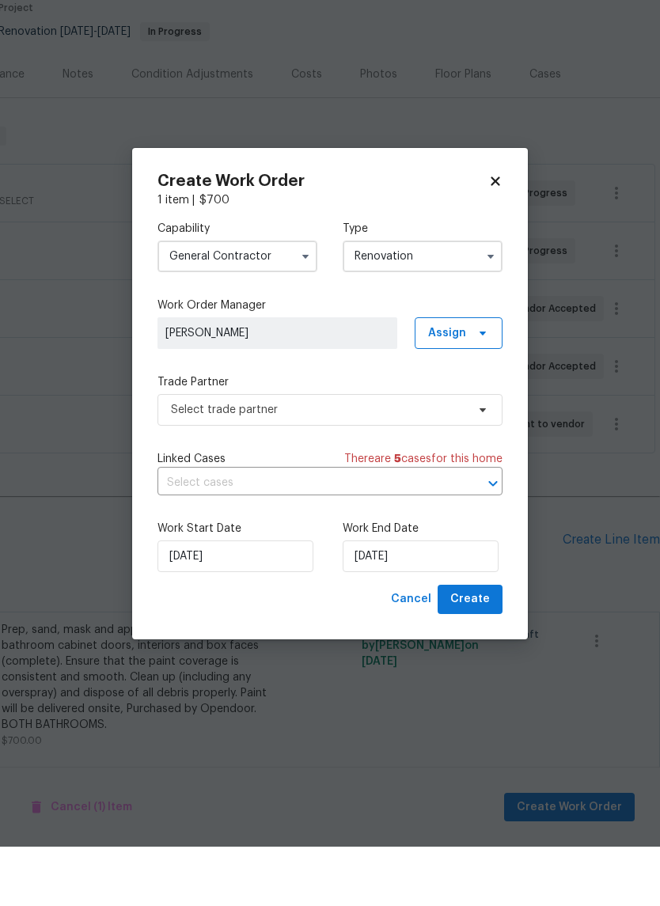
scroll to position [0, 0]
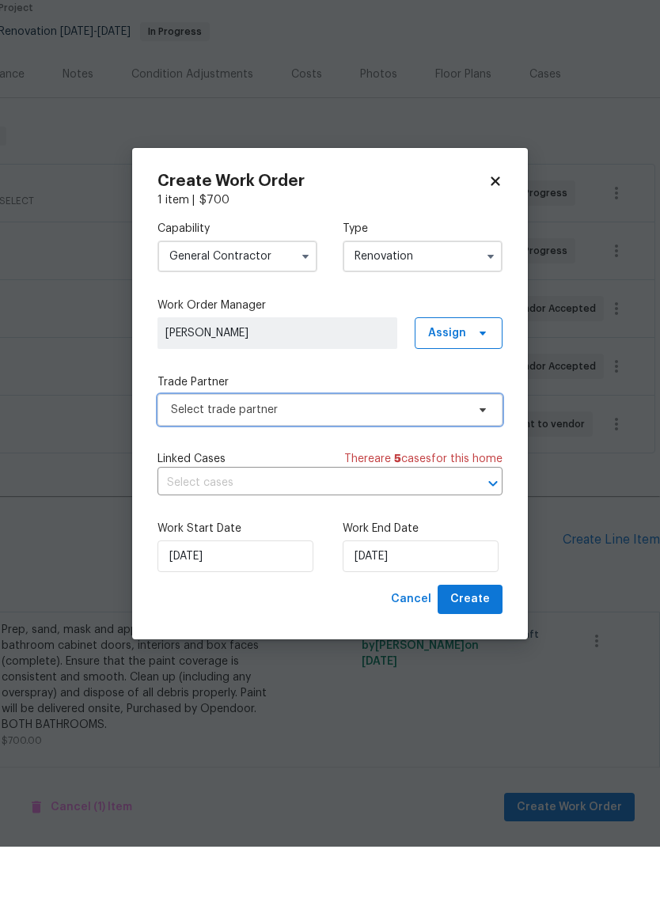
click at [462, 461] on span "Select trade partner" at bounding box center [318, 469] width 295 height 16
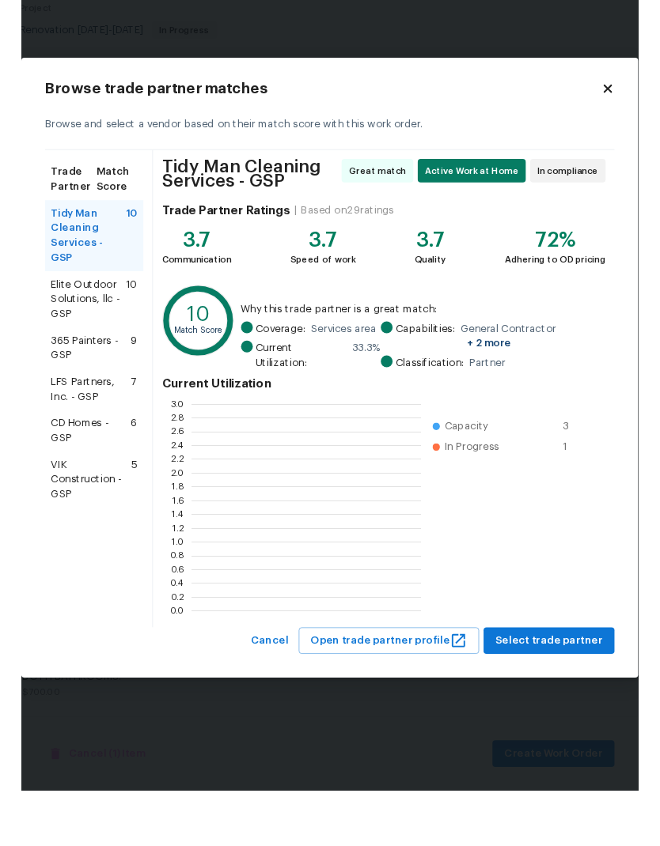
scroll to position [222, 245]
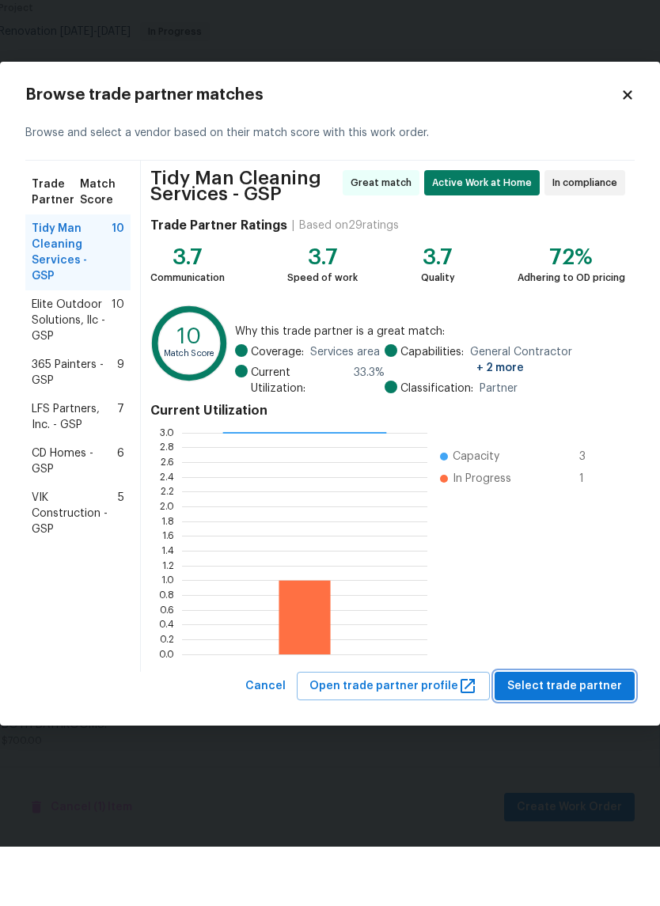
click at [570, 736] on span "Select trade partner" at bounding box center [564, 746] width 115 height 20
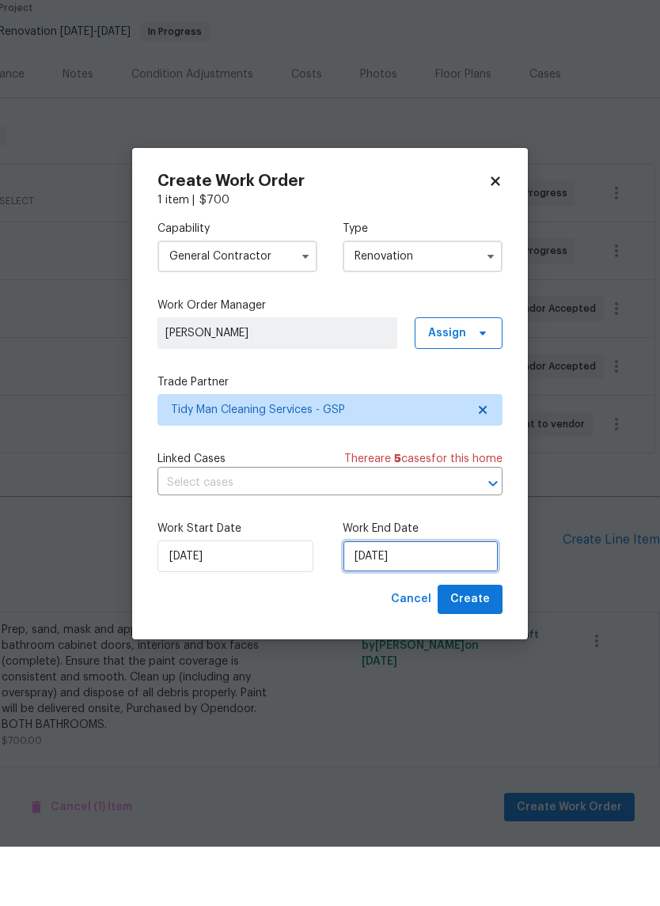
click at [408, 600] on input "[DATE]" at bounding box center [421, 616] width 156 height 32
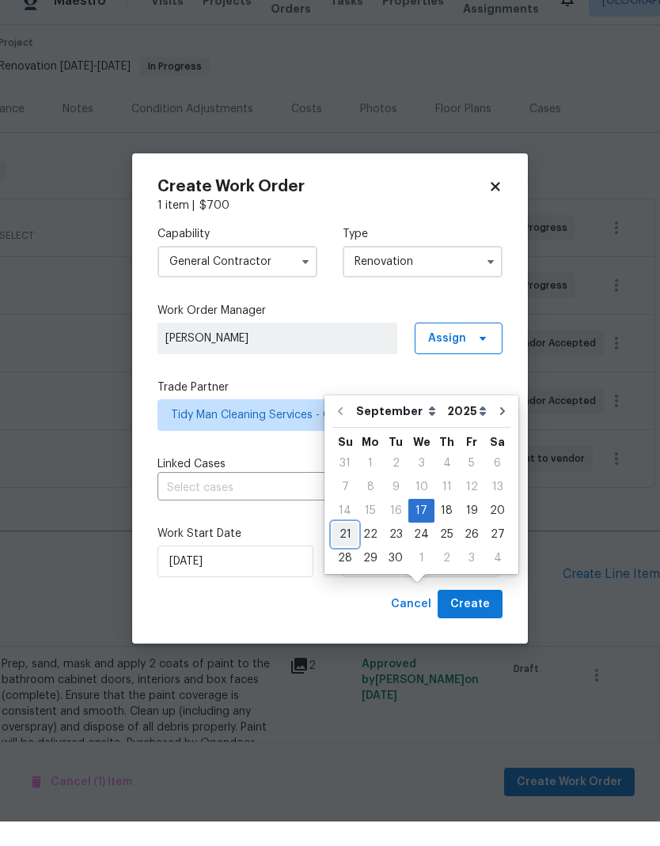
click at [344, 548] on div "21" at bounding box center [344, 559] width 25 height 22
type input "[DATE]"
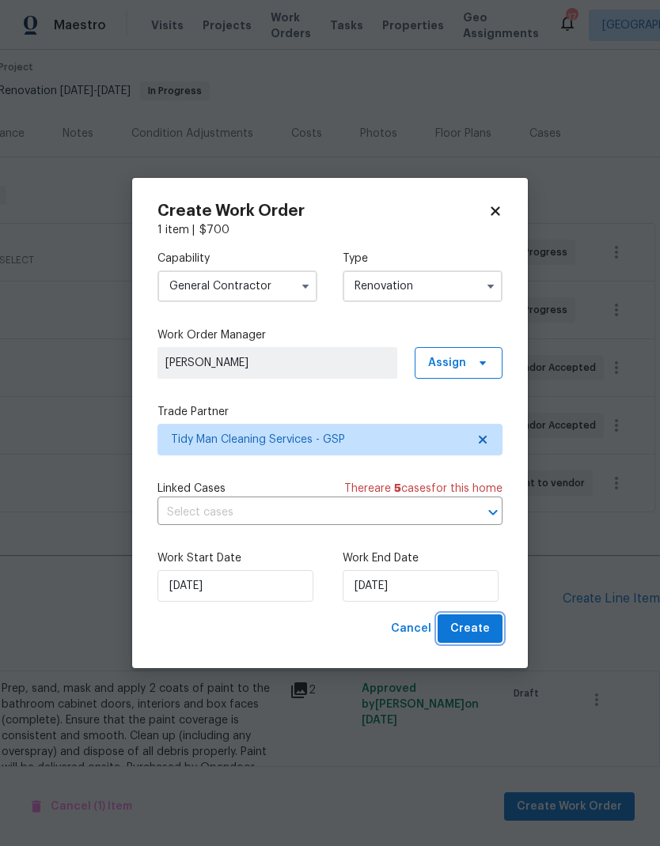
click at [479, 619] on button "Create" at bounding box center [469, 629] width 65 height 29
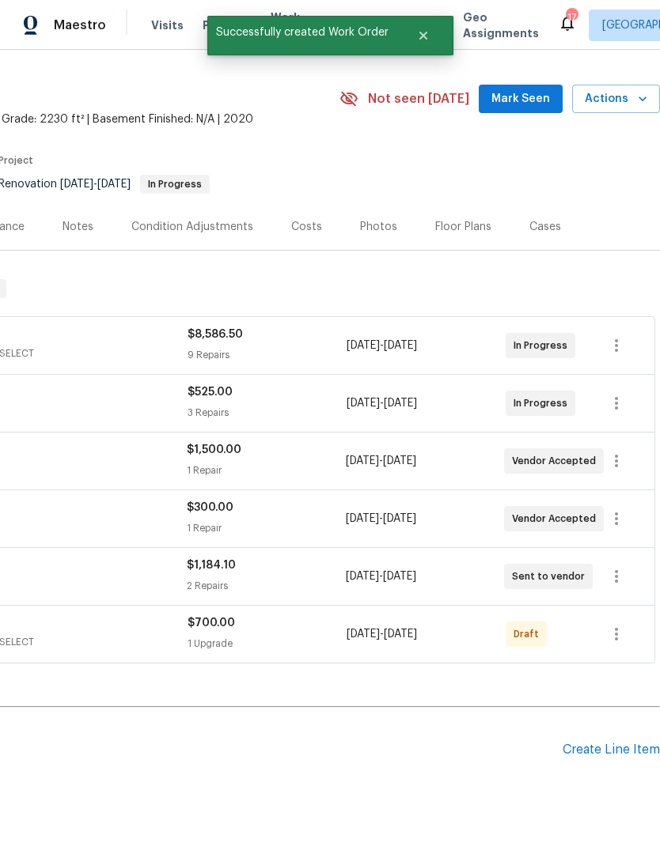
scroll to position [36, 234]
click at [623, 625] on icon "button" at bounding box center [616, 634] width 19 height 19
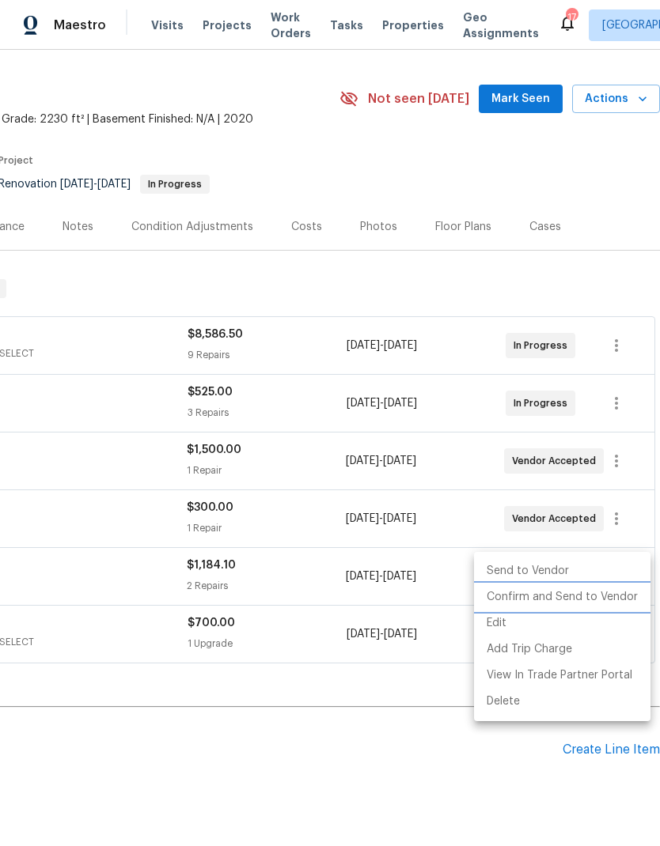
click at [600, 595] on li "Confirm and Send to Vendor" at bounding box center [562, 598] width 176 height 26
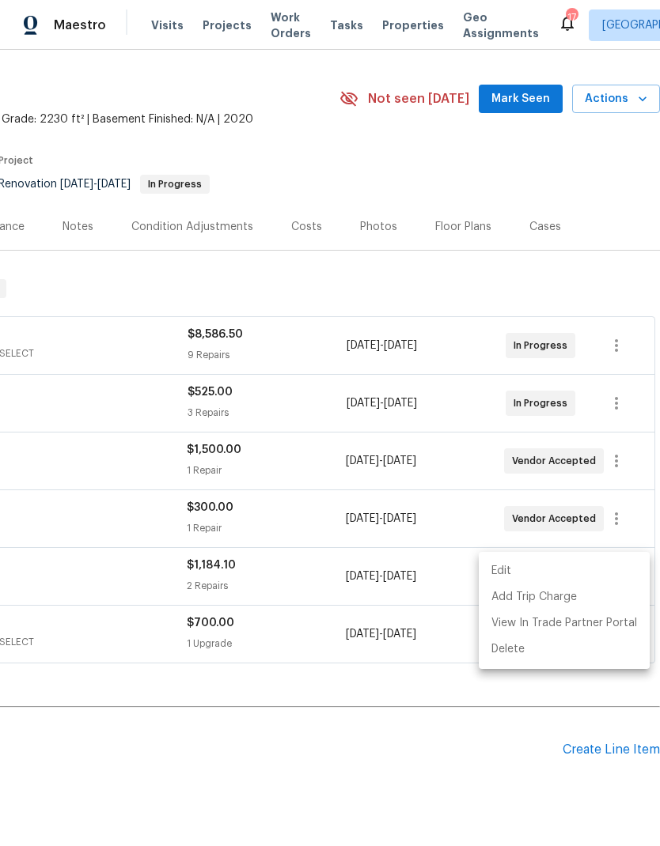
click at [161, 225] on div at bounding box center [330, 423] width 660 height 846
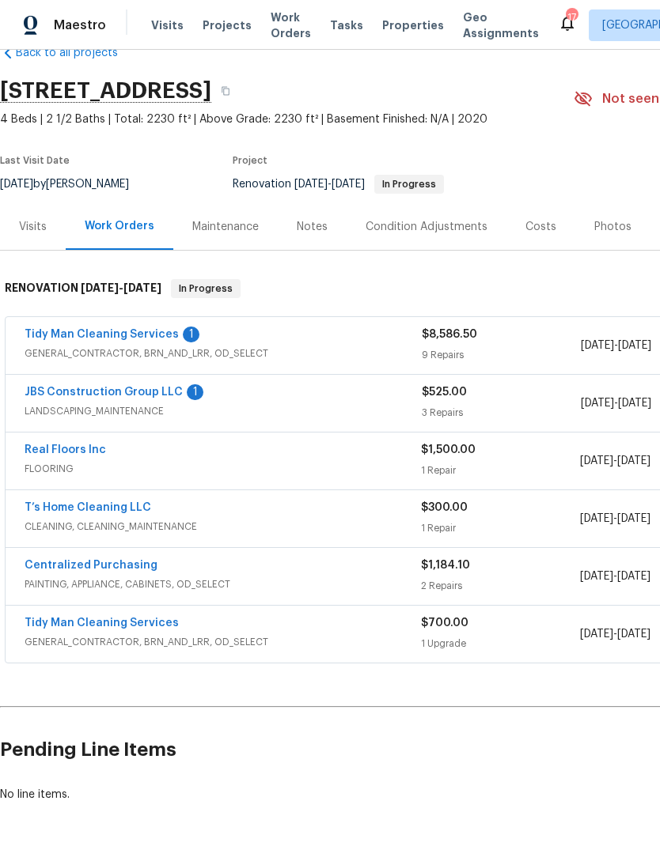
scroll to position [36, 0]
click at [307, 219] on div "Notes" at bounding box center [312, 227] width 31 height 16
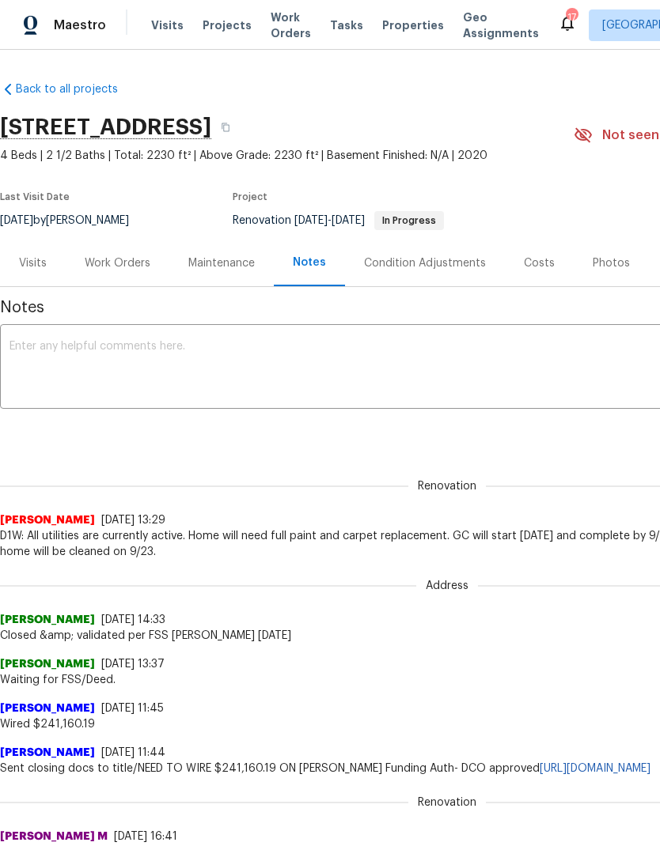
click at [67, 358] on textarea at bounding box center [446, 368] width 875 height 55
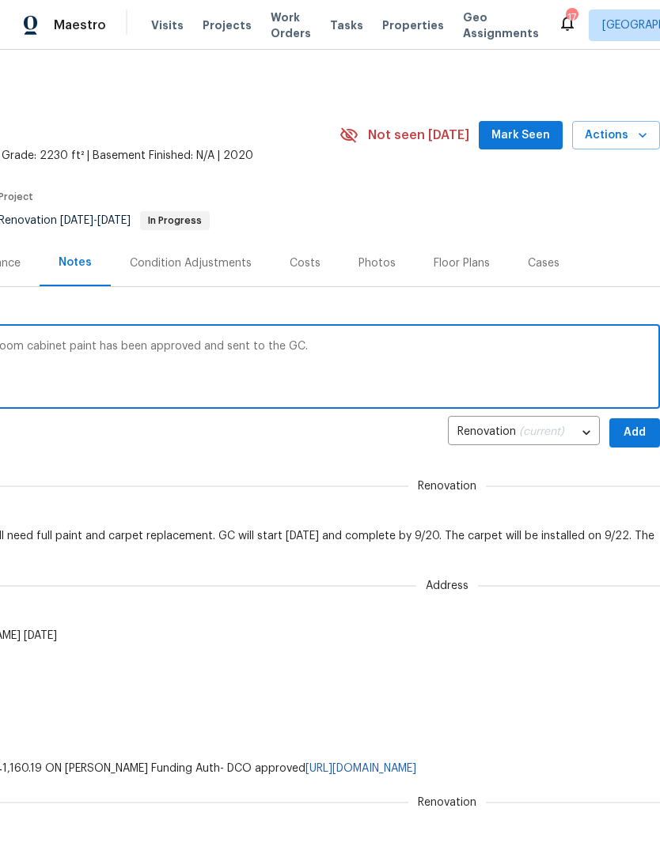
scroll to position [0, 234]
type textarea "GC is currently painting. Upgrade for bathroom cabinet paint has been approved …"
click at [642, 427] on span "Add" at bounding box center [634, 433] width 25 height 20
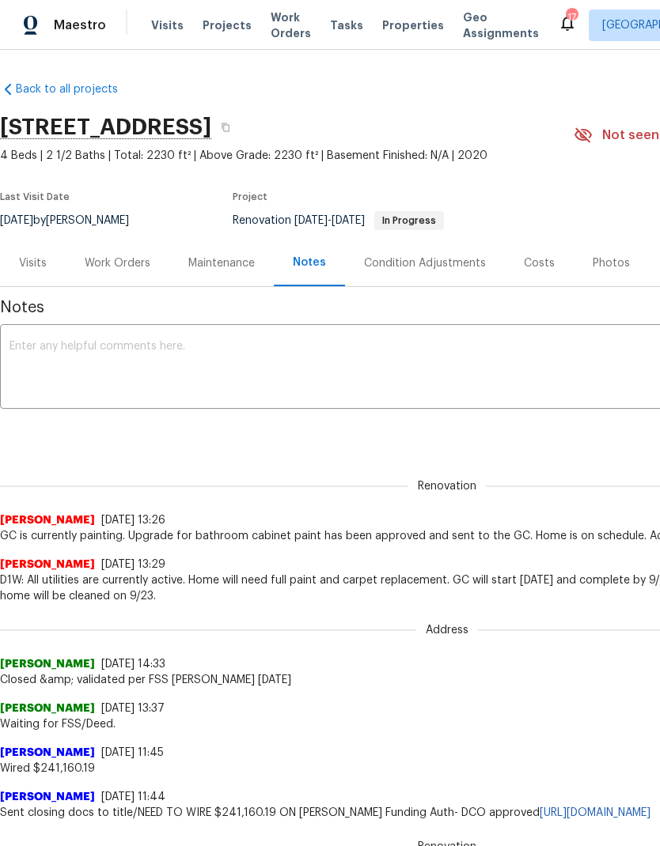
scroll to position [0, 0]
click at [114, 263] on div "Work Orders" at bounding box center [118, 264] width 66 height 16
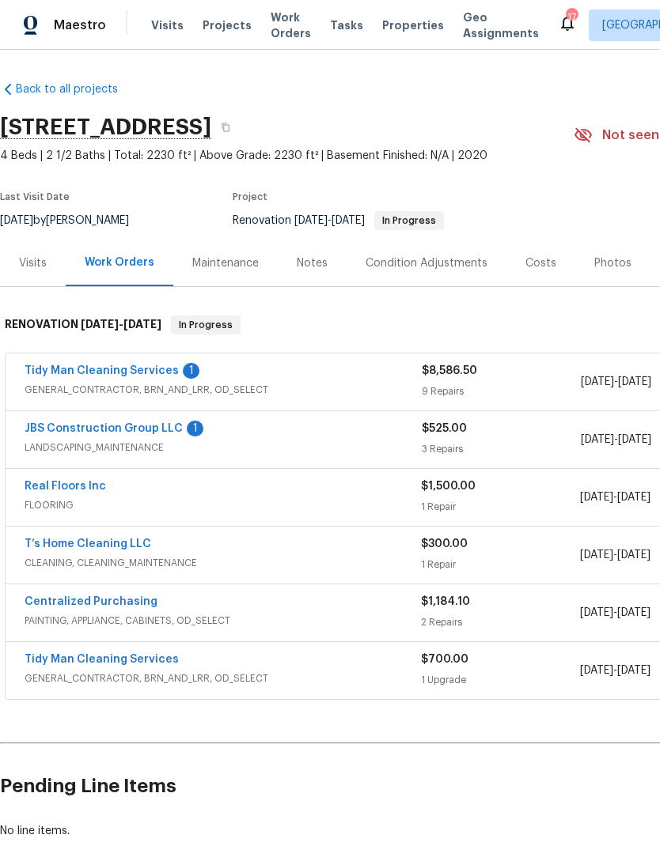
click at [81, 375] on link "Tidy Man Cleaning Services" at bounding box center [102, 370] width 154 height 11
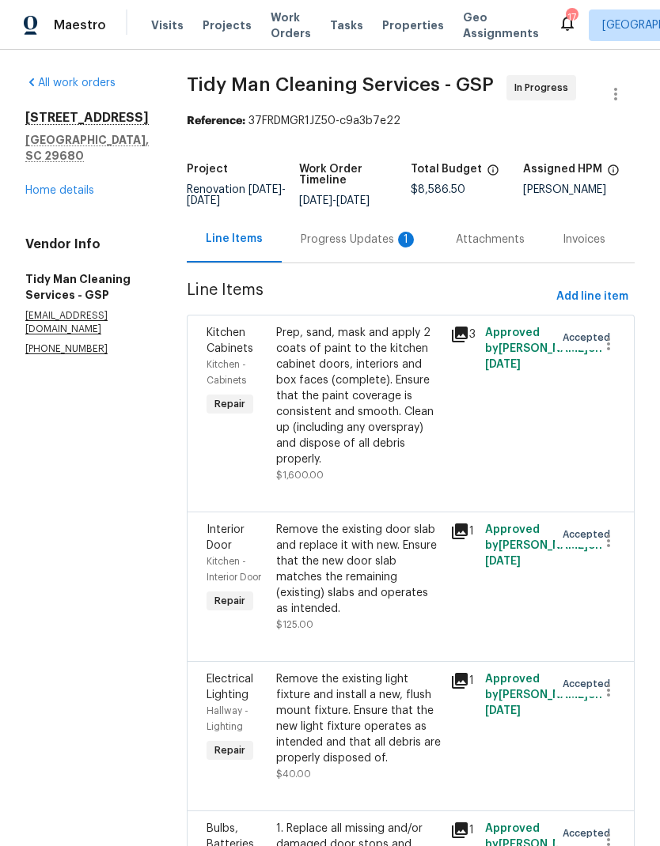
click at [358, 250] on div "Progress Updates 1" at bounding box center [359, 239] width 155 height 47
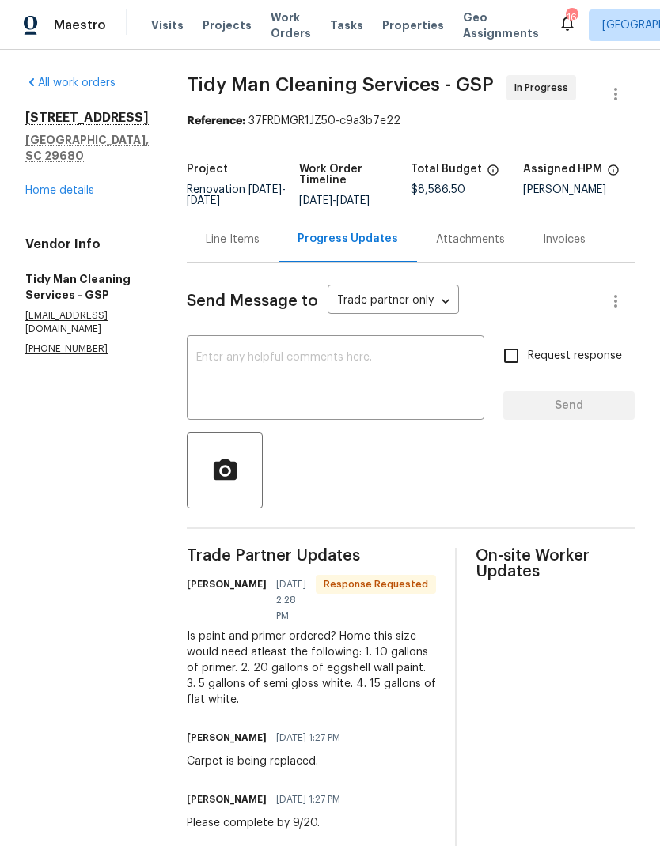
click at [338, 370] on textarea at bounding box center [335, 379] width 278 height 55
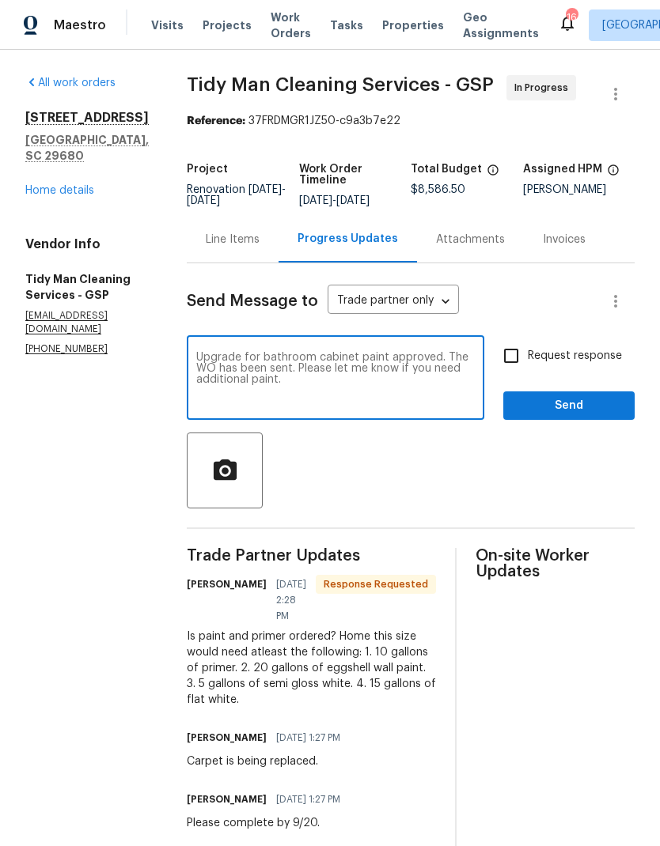
click at [430, 354] on textarea "Upgrade for bathroom cabinet paint approved. The WO has been sent. Please let m…" at bounding box center [335, 379] width 278 height 55
click at [258, 360] on textarea "Upgrade for bathroom cabinet paint approved. The WO has been sent. Please let m…" at bounding box center [335, 379] width 278 height 55
click at [252, 372] on textarea "Upgrade for bathroom cabinet paint approved. The WO has been sent. Please let m…" at bounding box center [335, 379] width 278 height 55
type textarea "Upgrade for bathroom cabinet paint approved. The WO has been sent. Additional c…"
click at [510, 358] on input "Request response" at bounding box center [510, 355] width 33 height 33
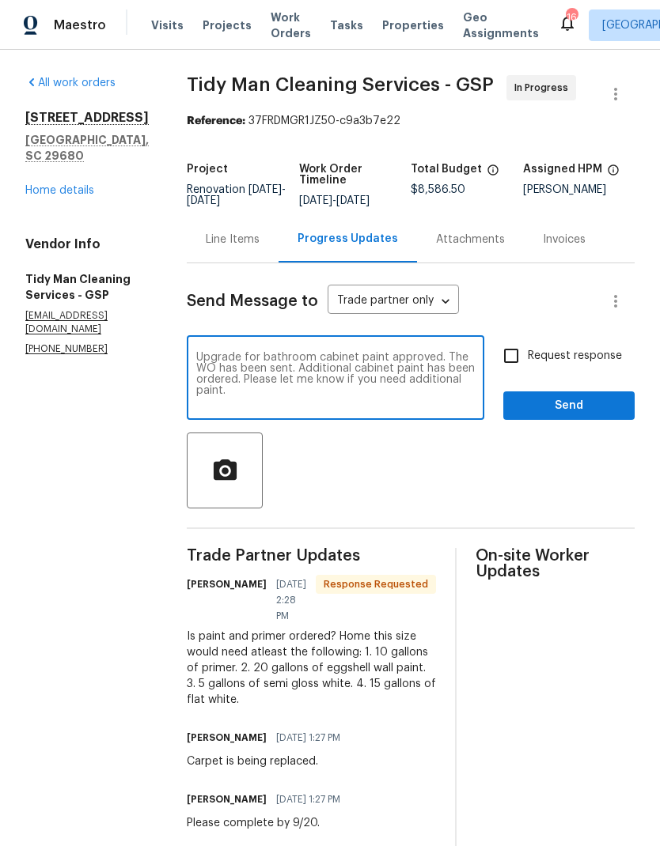
checkbox input "true"
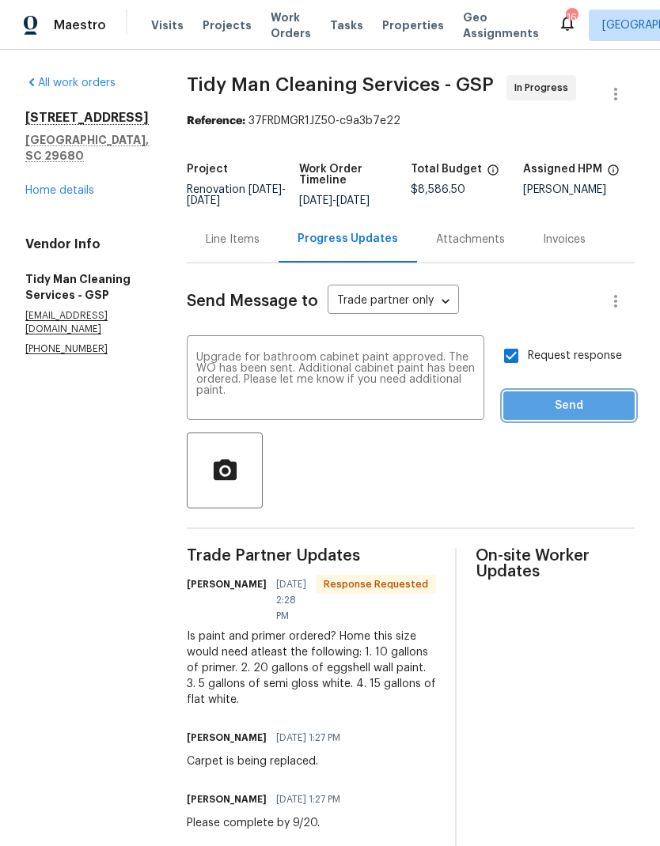
click at [565, 397] on span "Send" at bounding box center [569, 406] width 106 height 20
